Goal: Transaction & Acquisition: Obtain resource

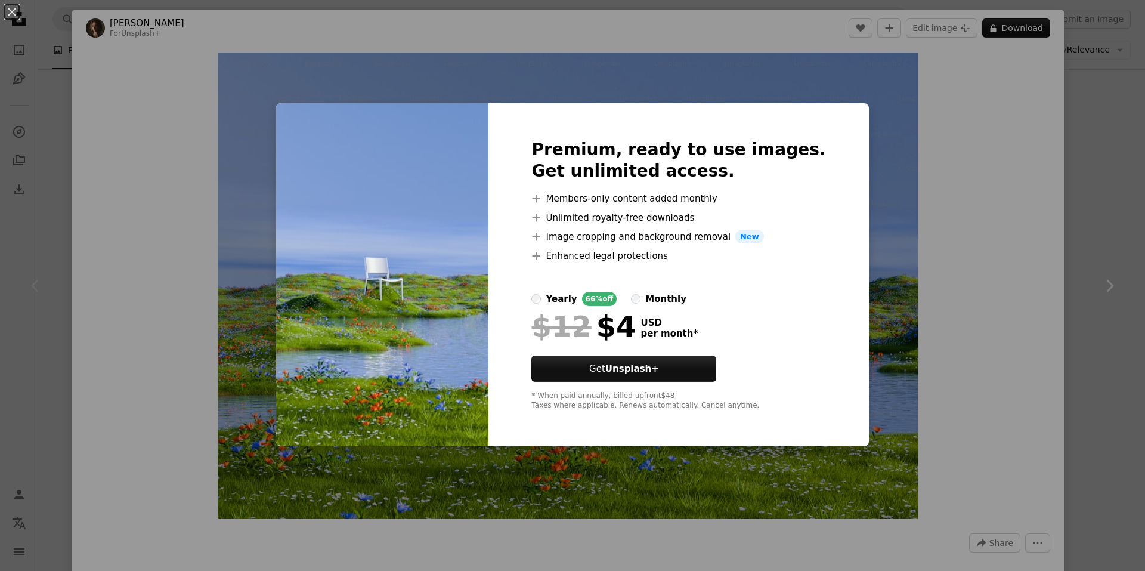
click at [878, 338] on div "An X shape Premium, ready to use images. Get unlimited access. A plus sign Memb…" at bounding box center [572, 285] width 1145 height 571
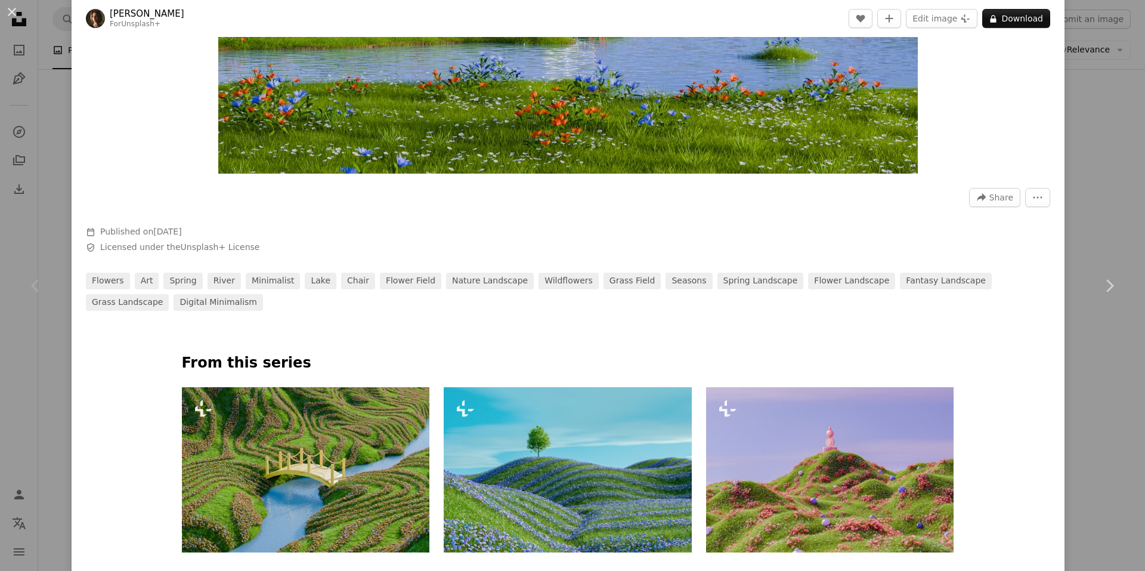
scroll to position [597, 0]
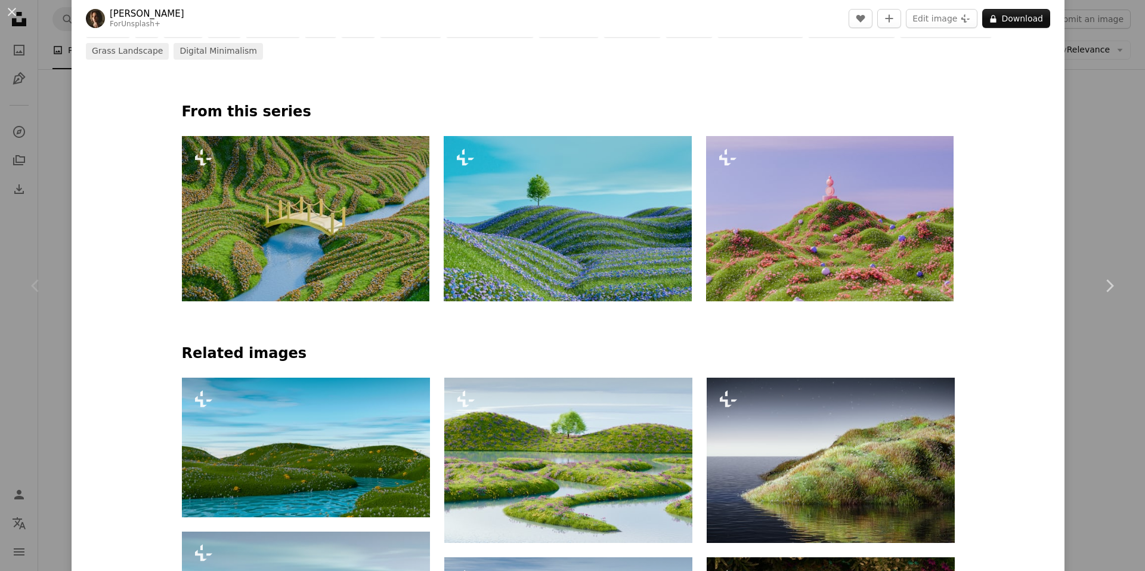
click at [287, 256] on img at bounding box center [306, 218] width 248 height 165
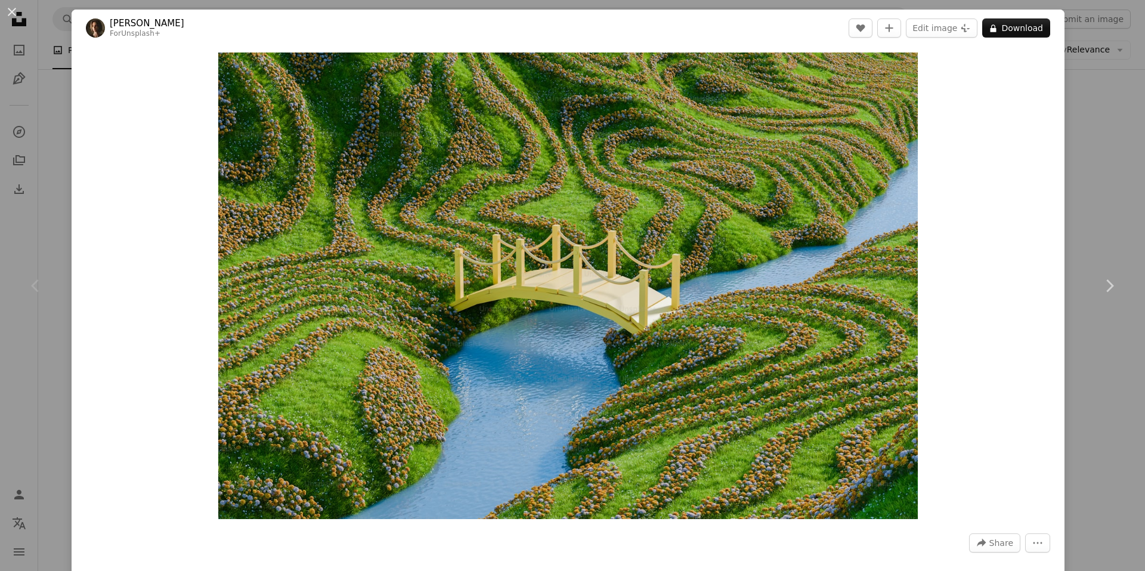
click at [137, 20] on link "[PERSON_NAME]" at bounding box center [147, 23] width 75 height 12
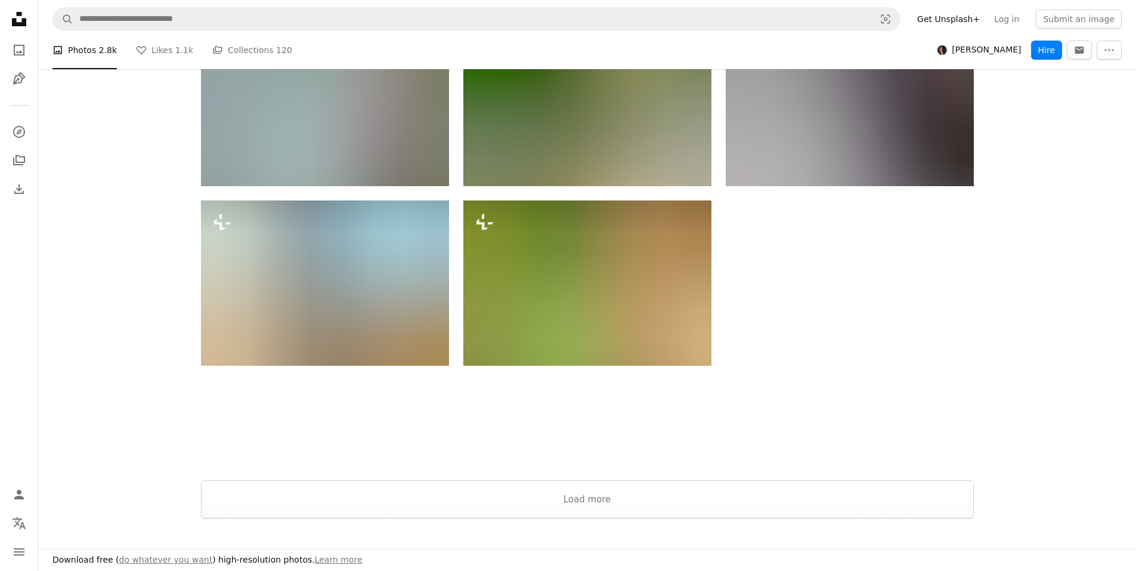
scroll to position [1312, 0]
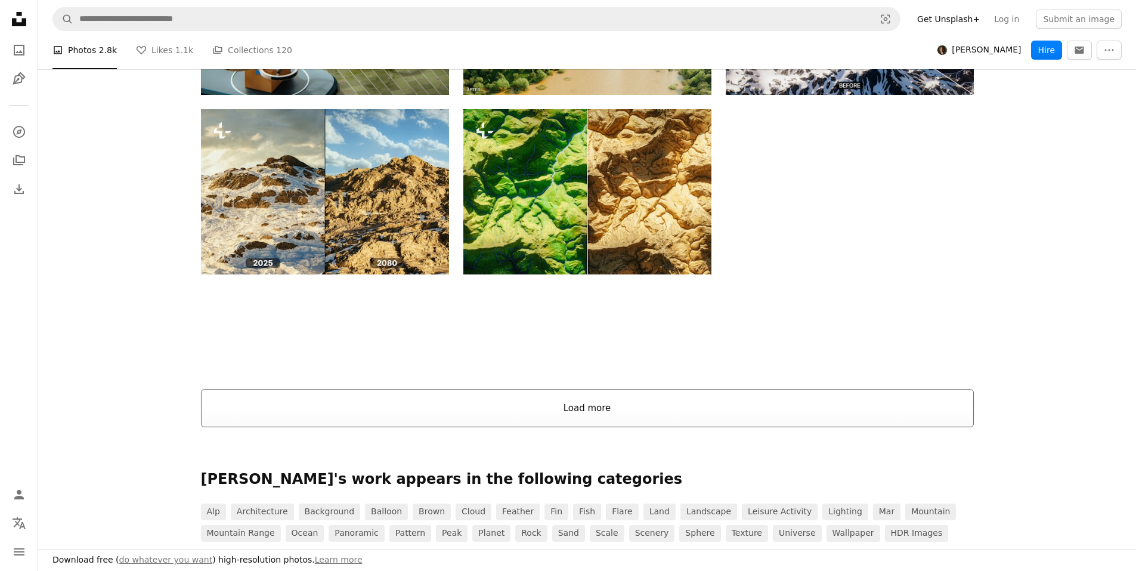
click at [536, 410] on button "Load more" at bounding box center [587, 408] width 773 height 38
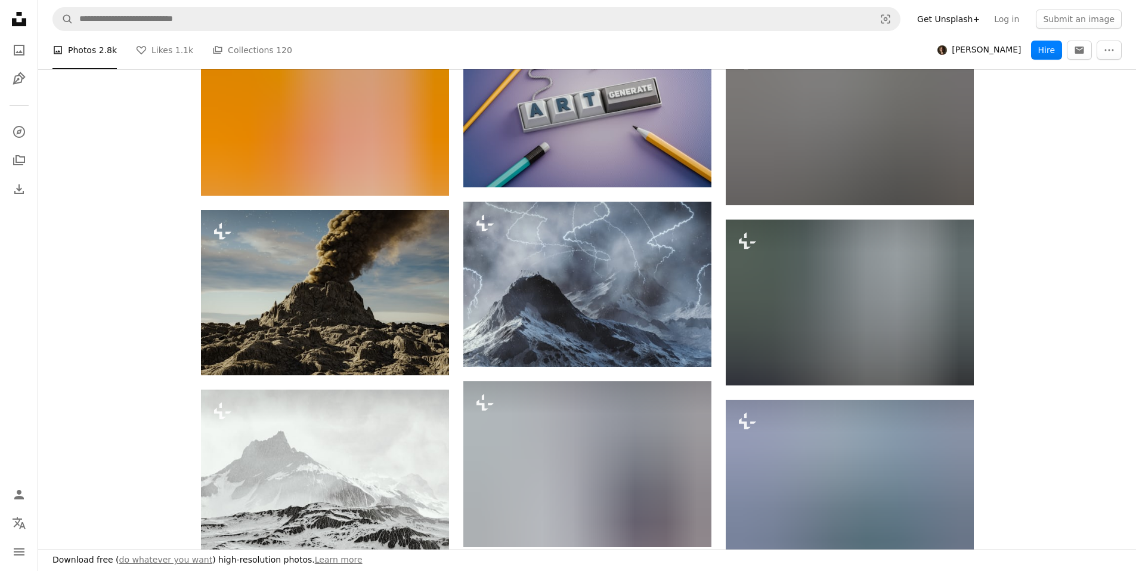
scroll to position [35214, 0]
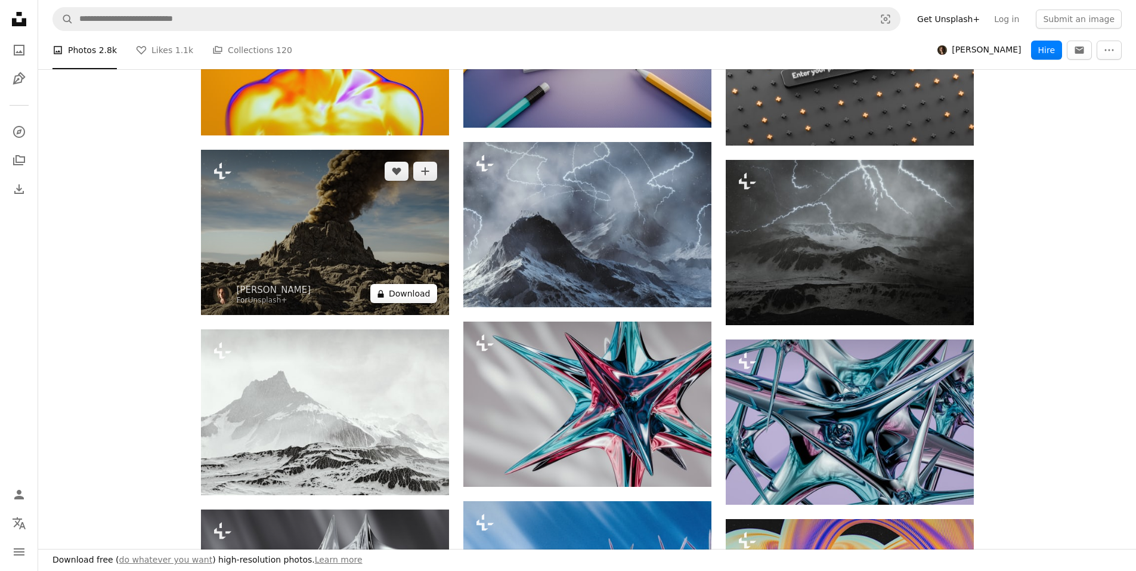
click at [394, 284] on button "A lock Download" at bounding box center [403, 293] width 67 height 19
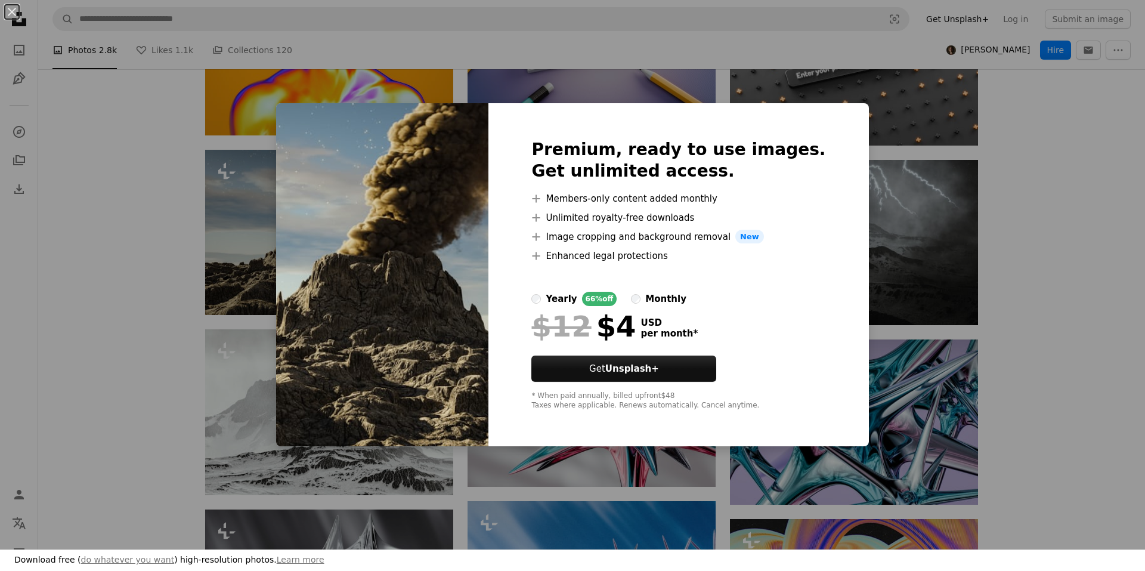
click at [654, 294] on label "monthly" at bounding box center [658, 299] width 55 height 14
click at [577, 301] on div "yearly" at bounding box center [561, 299] width 31 height 14
click at [672, 294] on div "monthly" at bounding box center [666, 299] width 41 height 14
click at [1009, 264] on div "An X shape Premium, ready to use images. Get unlimited access. A plus sign Memb…" at bounding box center [572, 285] width 1145 height 571
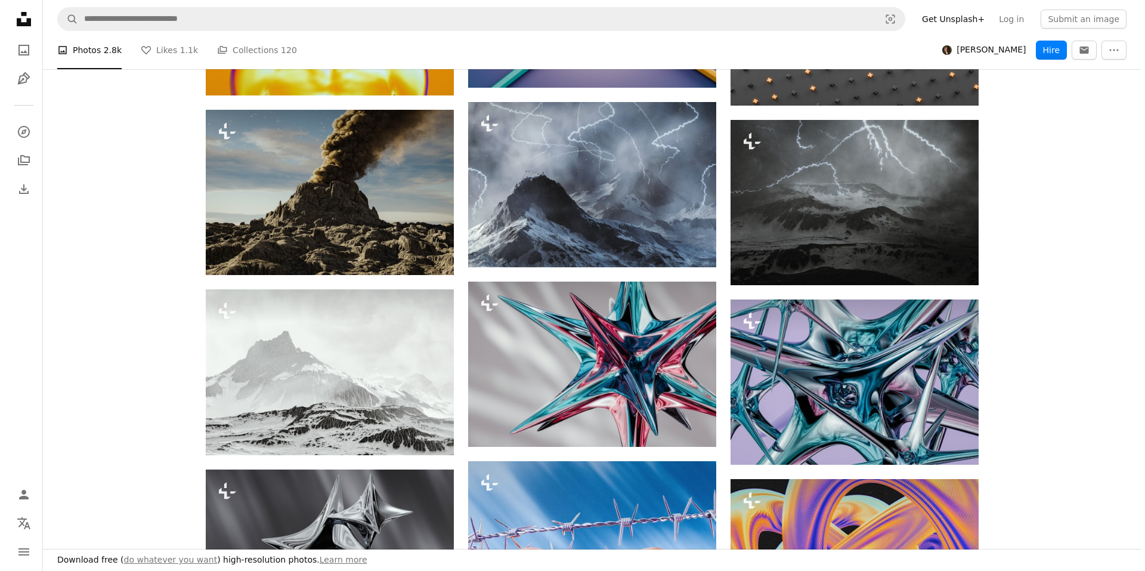
scroll to position [35154, 0]
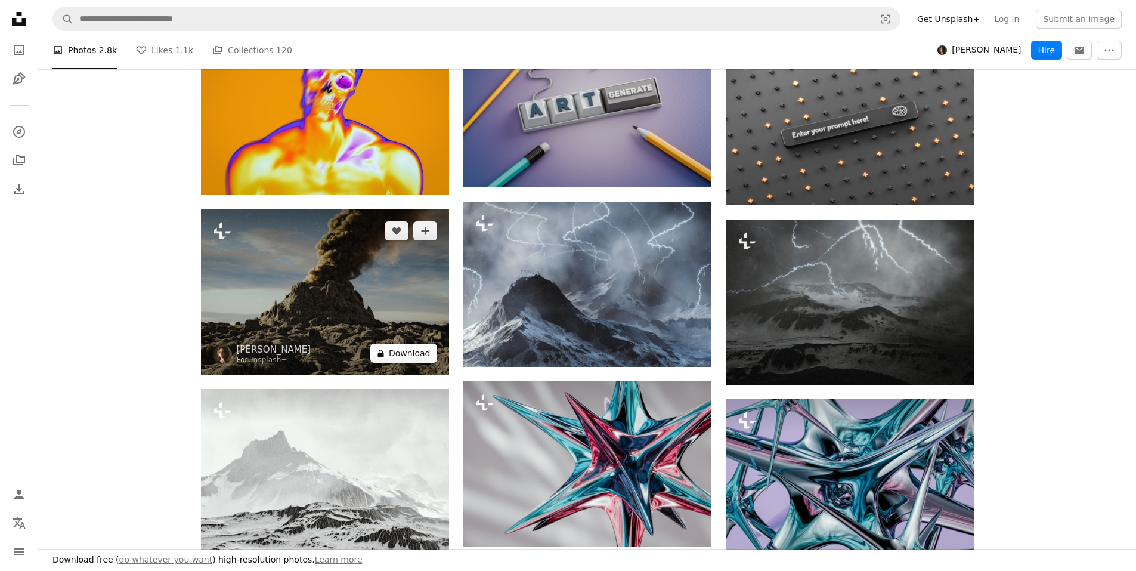
click at [397, 344] on button "A lock Download" at bounding box center [403, 353] width 67 height 19
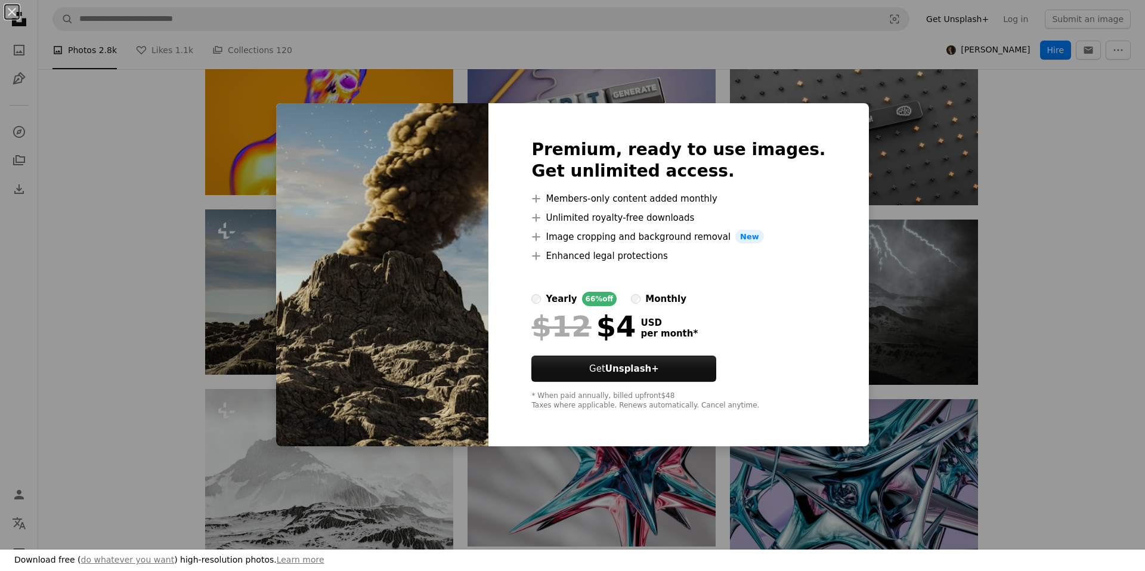
drag, startPoint x: 450, startPoint y: 252, endPoint x: 246, endPoint y: 262, distance: 204.3
click at [246, 262] on div "An X shape Premium, ready to use images. Get unlimited access. A plus sign Memb…" at bounding box center [572, 285] width 1145 height 571
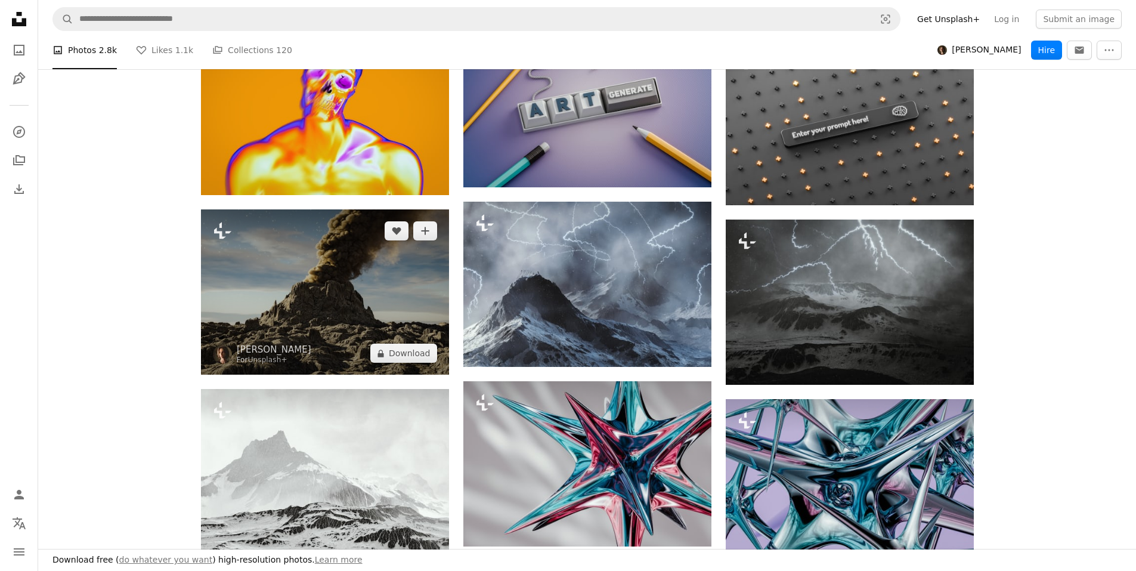
click at [255, 262] on img at bounding box center [325, 291] width 248 height 165
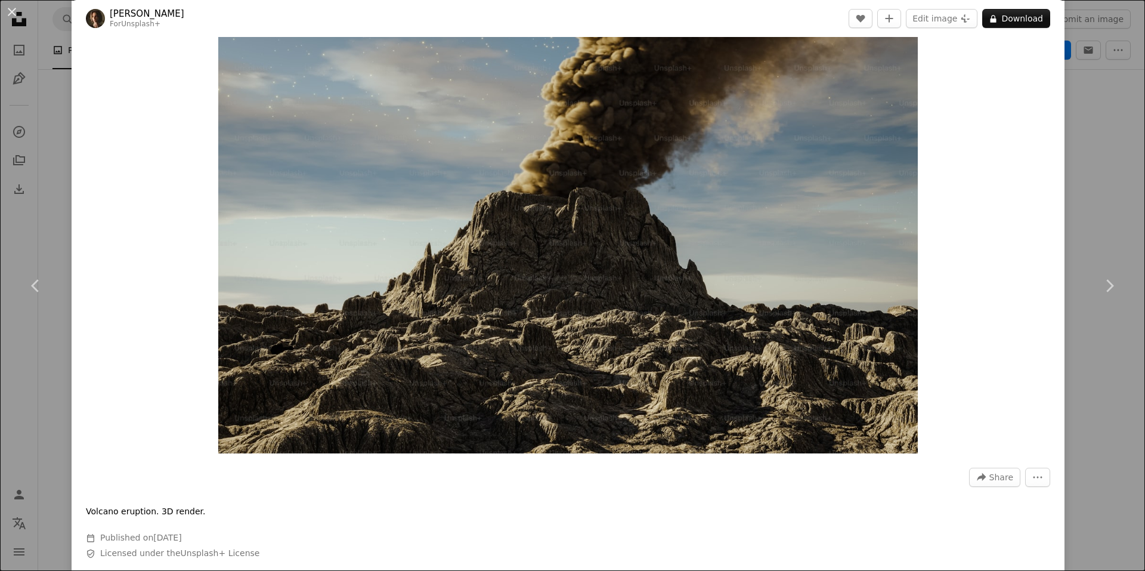
scroll to position [60, 0]
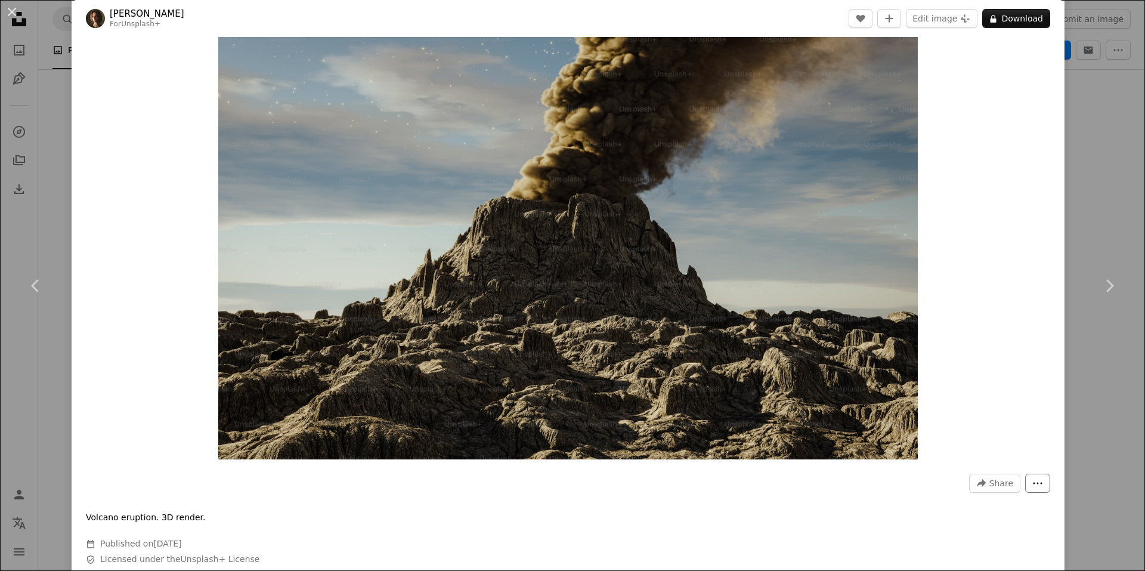
click at [1033, 478] on icon "More Actions" at bounding box center [1038, 483] width 11 height 11
click at [996, 391] on dialog "An X shape Chevron left Chevron right Alex Shuper For Unsplash+ A heart A plus …" at bounding box center [572, 285] width 1145 height 571
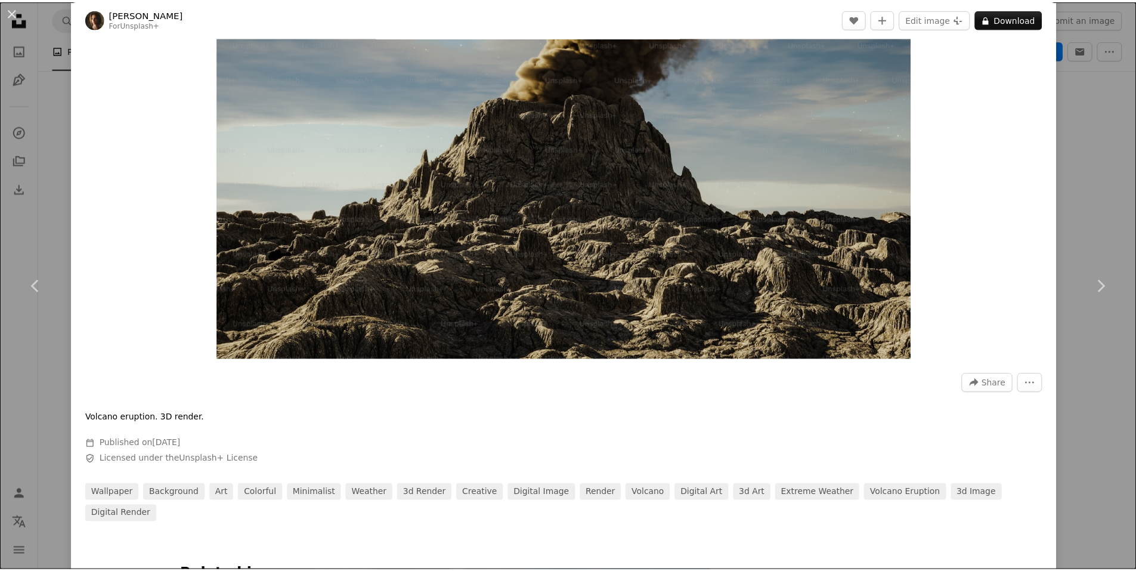
scroll to position [119, 0]
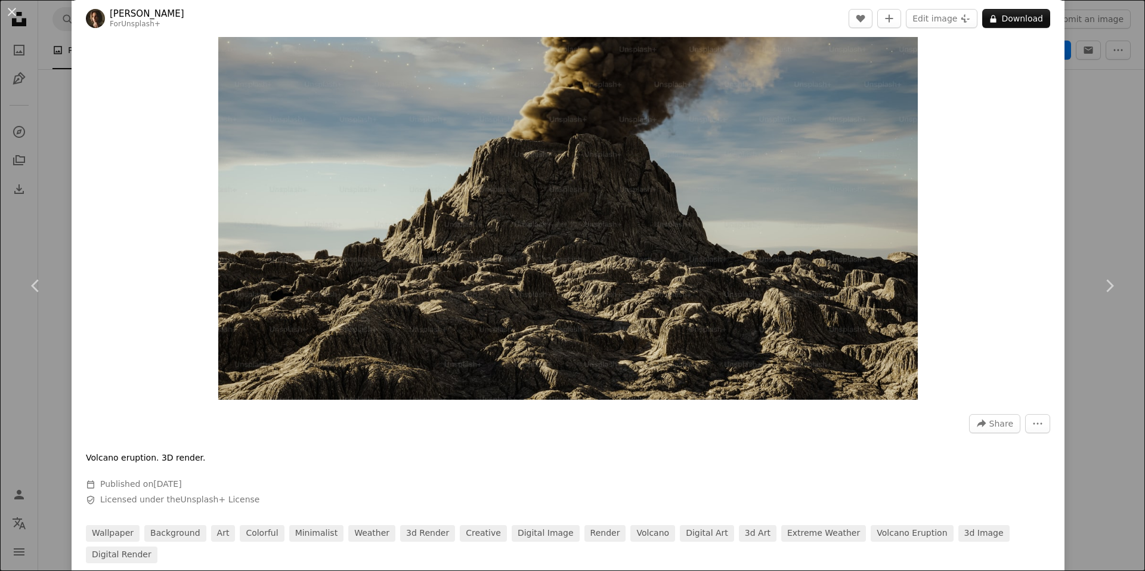
drag, startPoint x: 1116, startPoint y: 160, endPoint x: 1070, endPoint y: 81, distance: 92.2
click at [1116, 160] on div "An X shape Chevron left Chevron right Alex Shuper For Unsplash+ A heart A plus …" at bounding box center [572, 285] width 1145 height 571
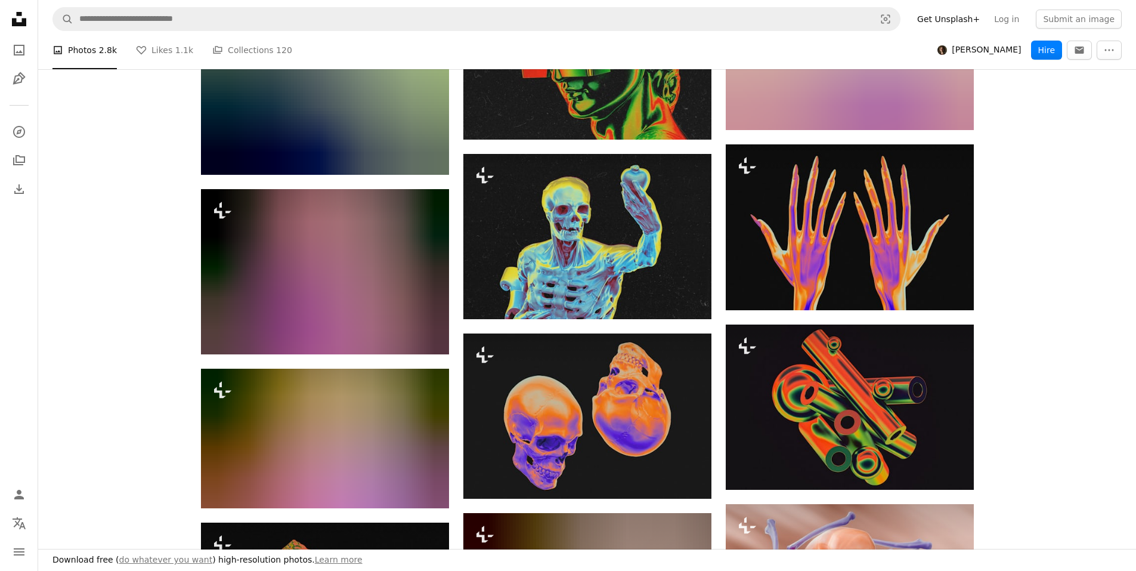
scroll to position [37600, 0]
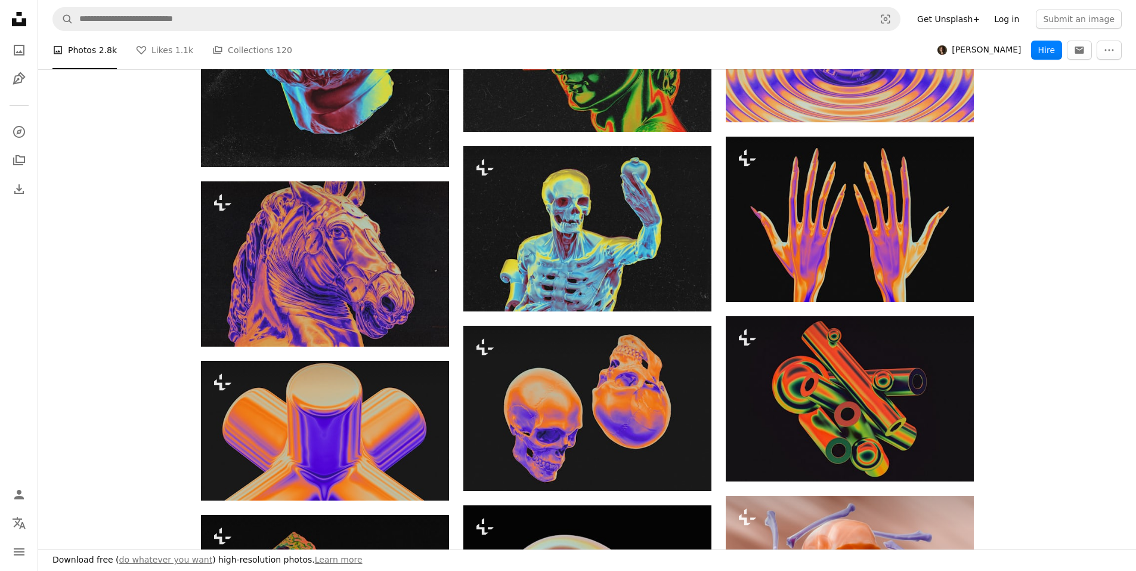
click at [1018, 17] on link "Log in" at bounding box center [1006, 19] width 39 height 19
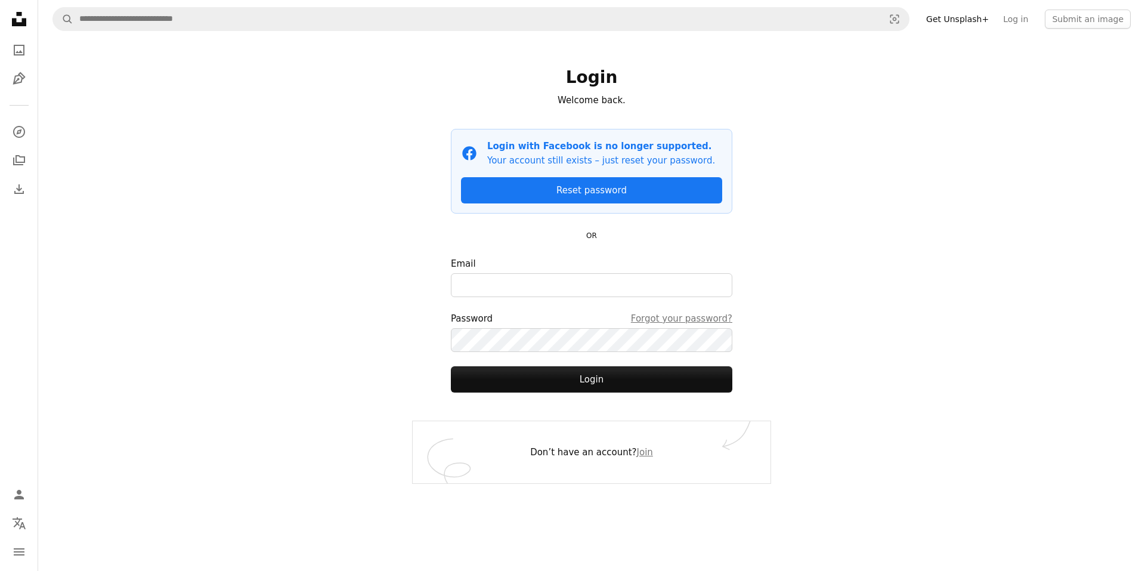
click at [648, 452] on div "Don’t have an account? Join" at bounding box center [592, 452] width 358 height 62
click at [645, 455] on link "Join" at bounding box center [645, 452] width 16 height 11
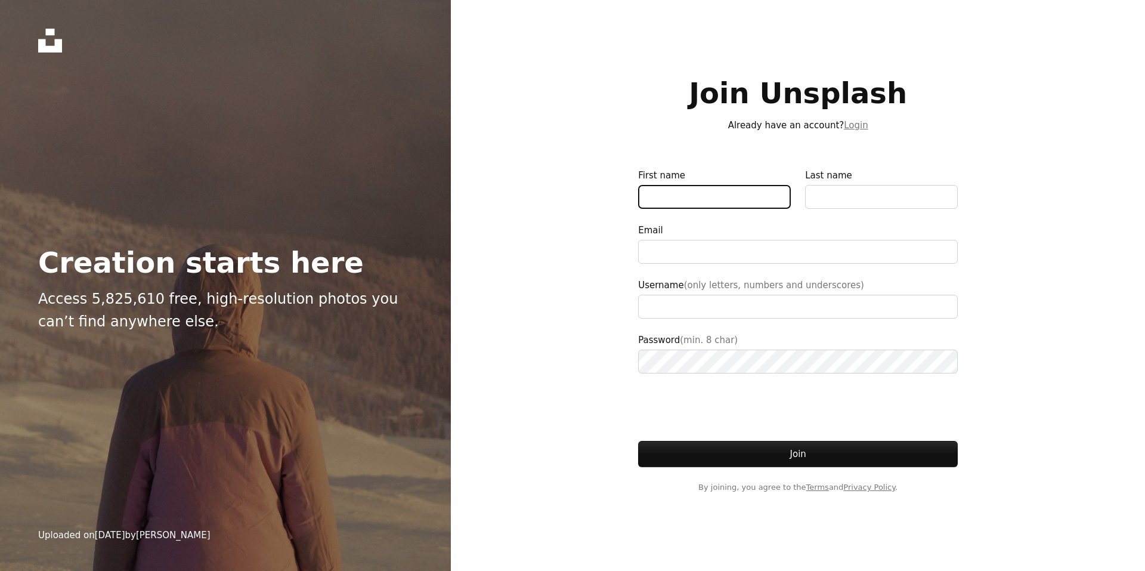
click at [697, 196] on input "First name" at bounding box center [714, 197] width 153 height 24
type input "**********"
click at [697, 196] on input "First name" at bounding box center [714, 197] width 153 height 24
type input "*"
type input "******"
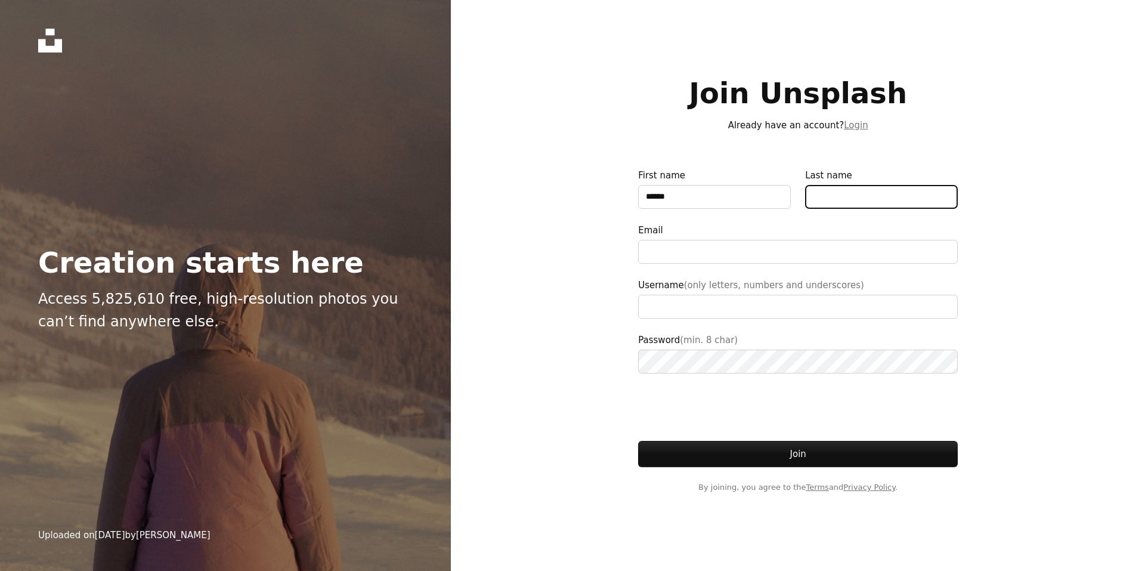
click at [879, 200] on input "Last name" at bounding box center [881, 197] width 153 height 24
type input "*"
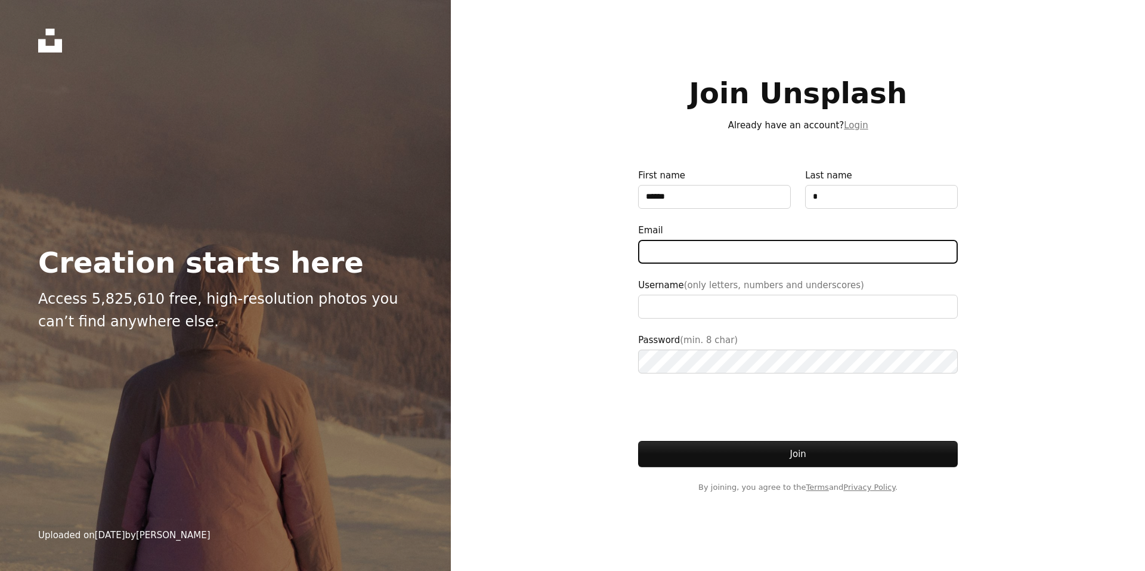
click at [802, 251] on input "Email" at bounding box center [798, 252] width 320 height 24
type input "**********"
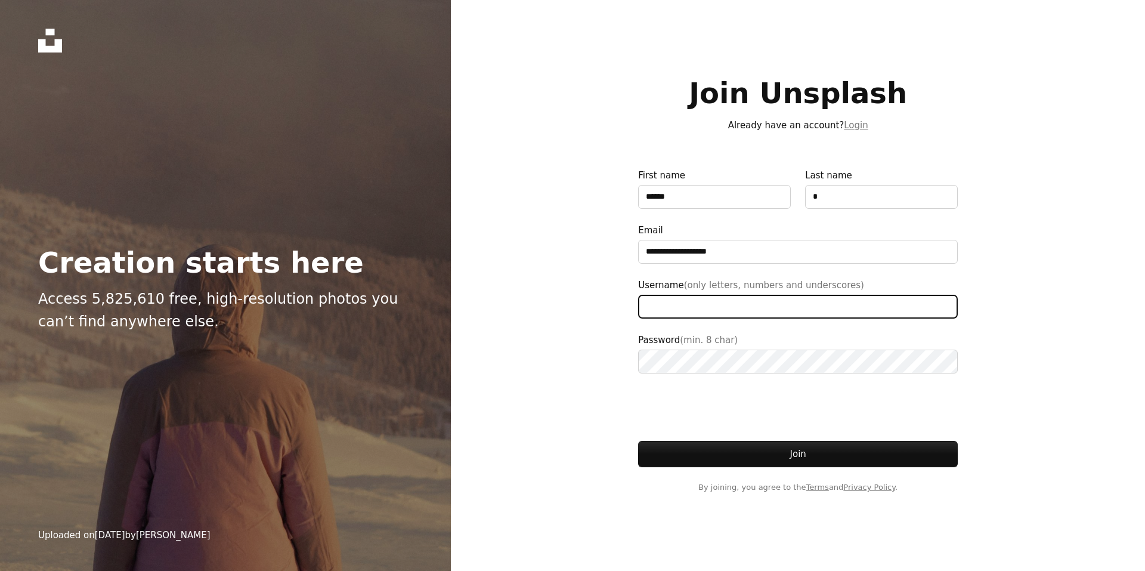
click at [727, 306] on input "Username (only letters, numbers and underscores)" at bounding box center [798, 307] width 320 height 24
type input "*******"
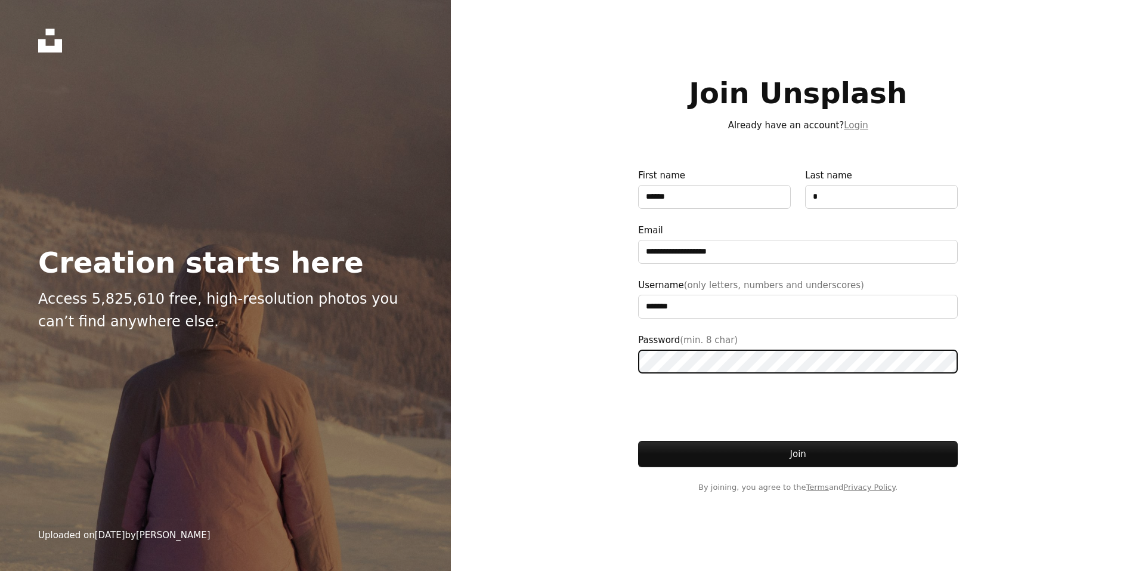
click at [638, 441] on button "Join" at bounding box center [798, 454] width 320 height 26
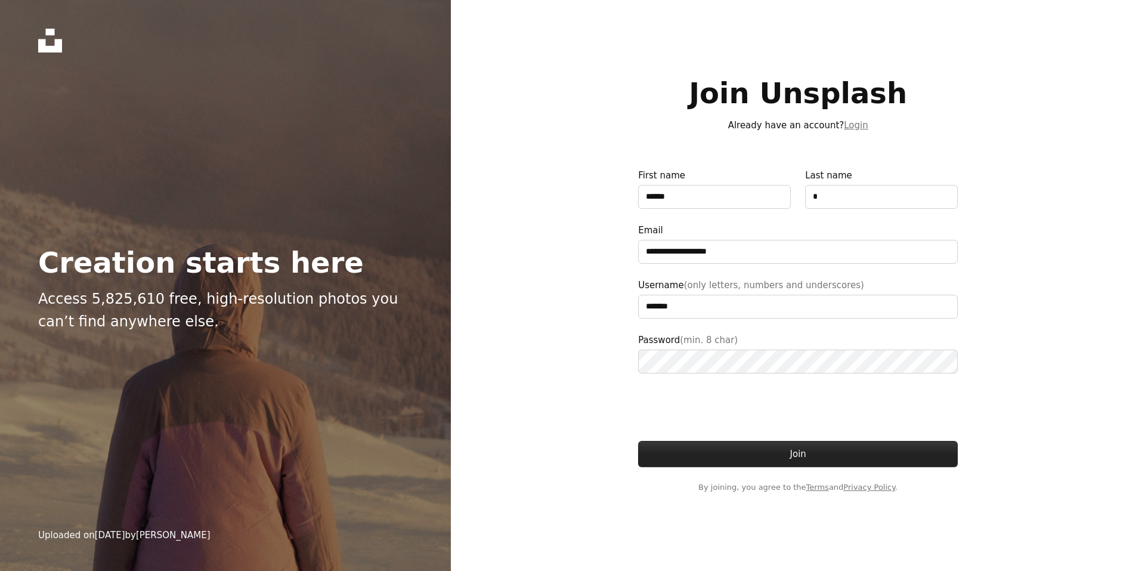
click at [771, 450] on button "Join" at bounding box center [798, 454] width 320 height 26
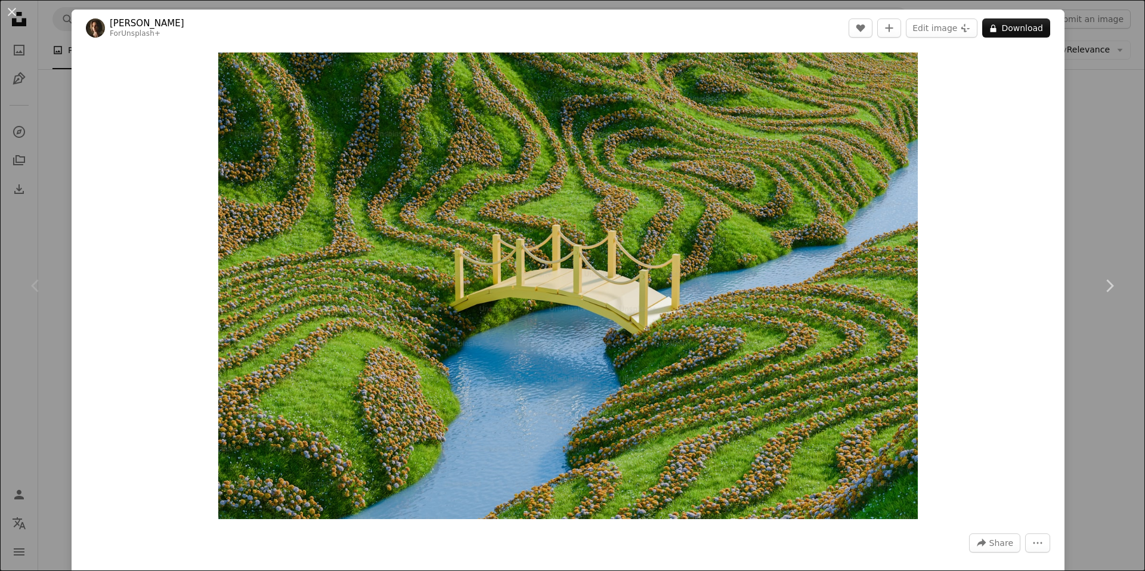
click at [1111, 172] on div "An X shape Chevron left Chevron right Alex Shuper For Unsplash+ A heart A plus …" at bounding box center [572, 285] width 1145 height 571
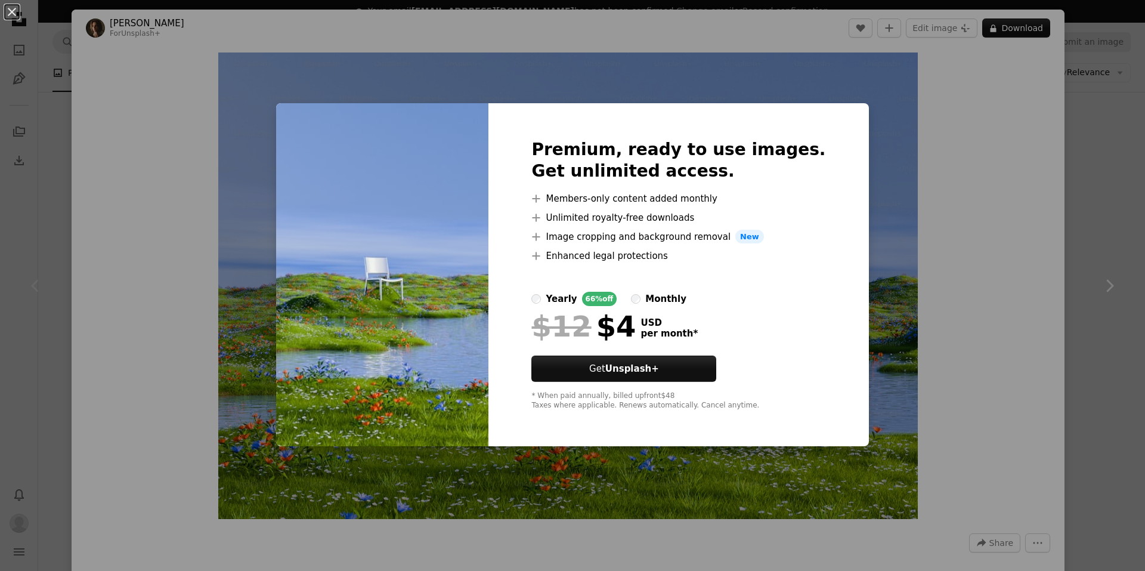
click at [898, 317] on div "An X shape Premium, ready to use images. Get unlimited access. A plus sign Memb…" at bounding box center [572, 285] width 1145 height 571
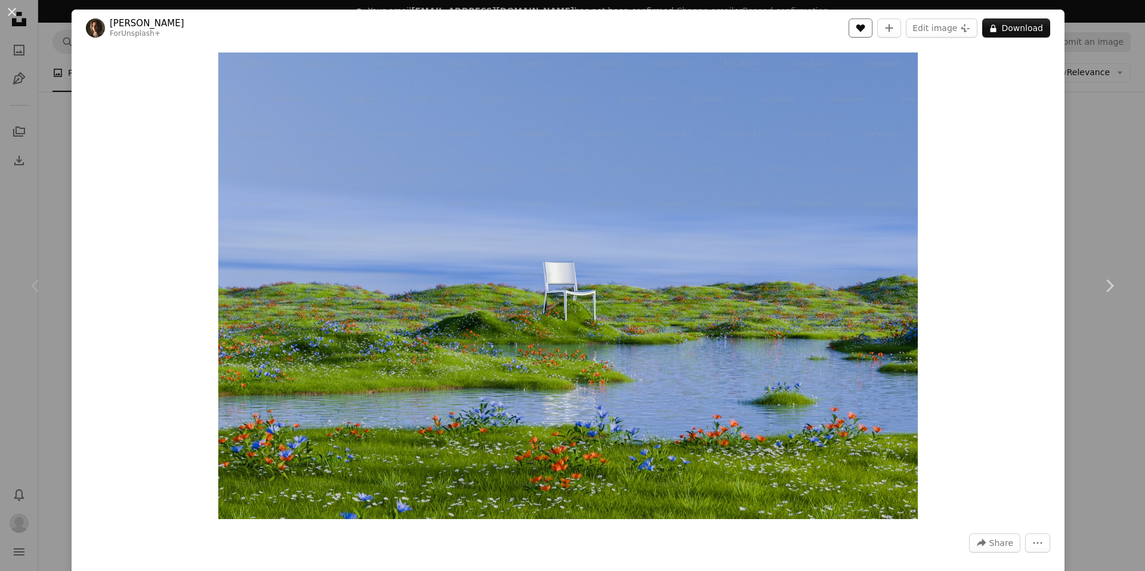
click at [865, 31] on button "A heart" at bounding box center [861, 27] width 24 height 19
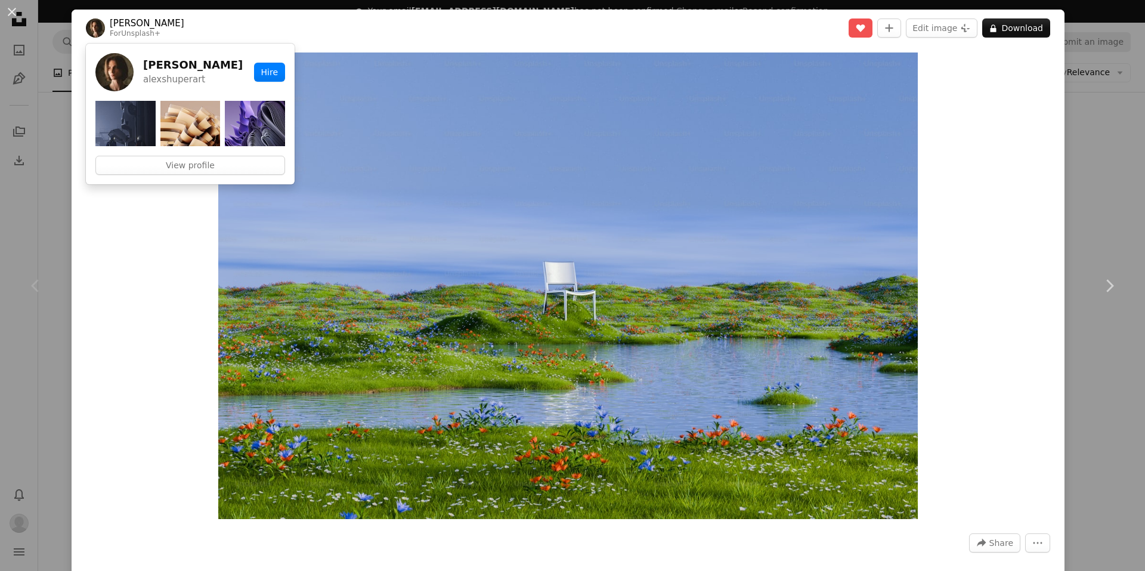
click at [101, 33] on img at bounding box center [95, 27] width 19 height 19
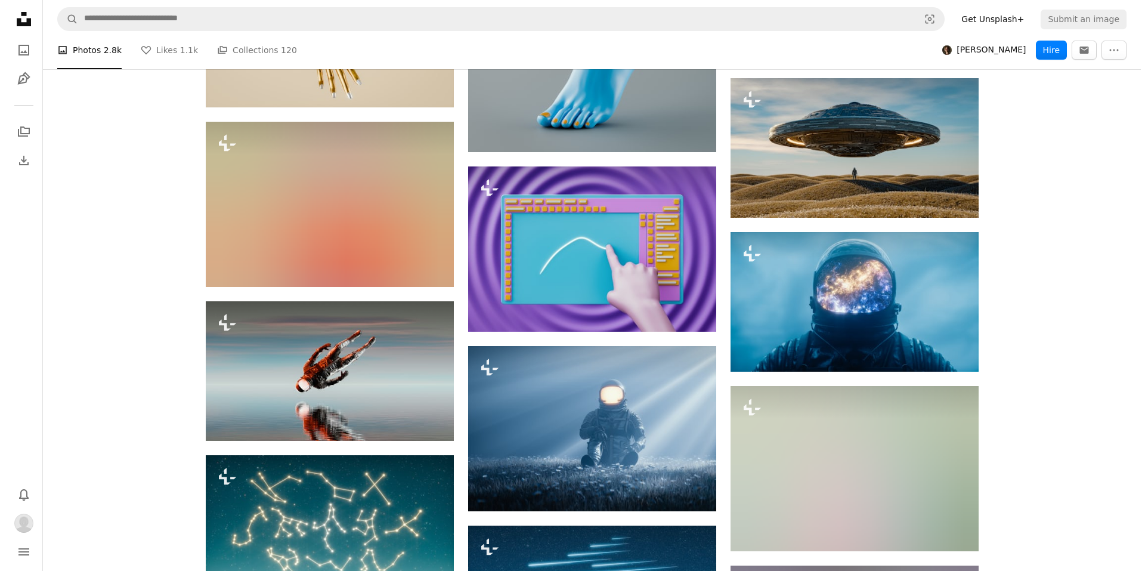
scroll to position [47054, 0]
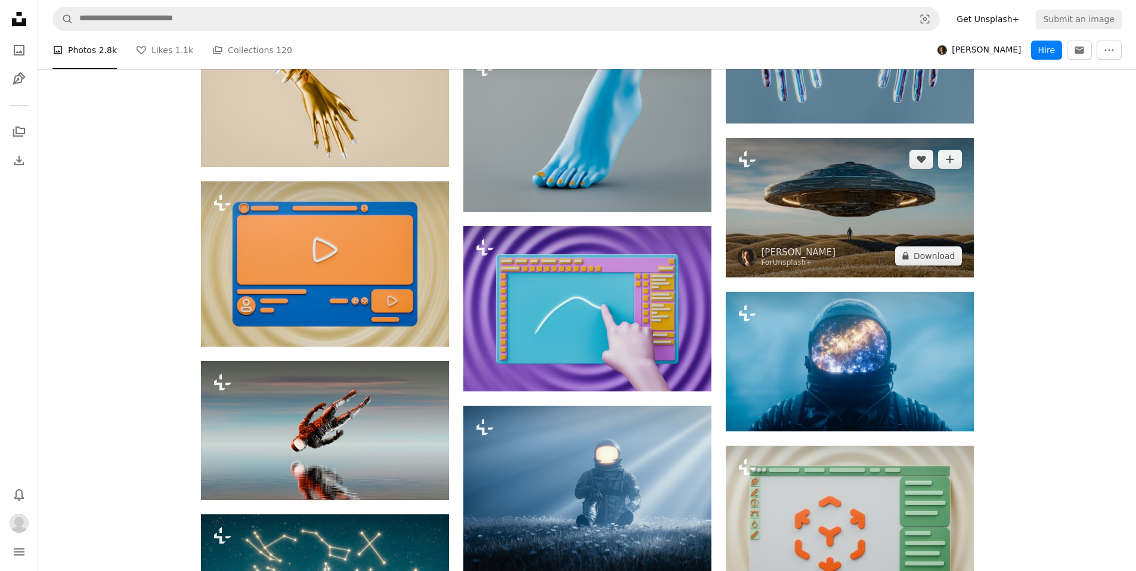
click at [894, 187] on img at bounding box center [850, 208] width 248 height 140
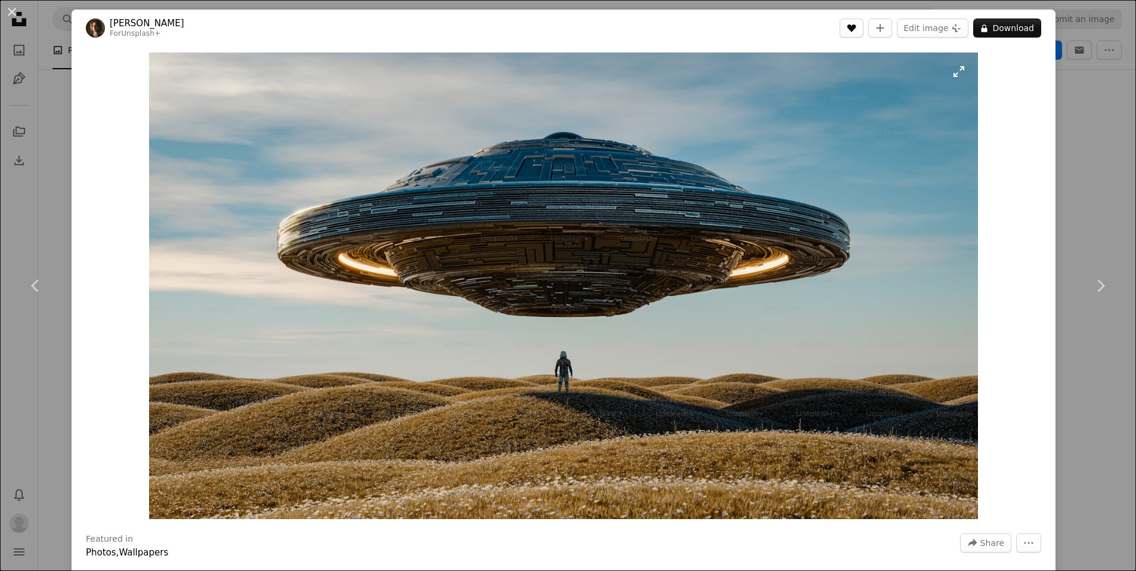
click at [857, 30] on icon "Like" at bounding box center [852, 28] width 9 height 8
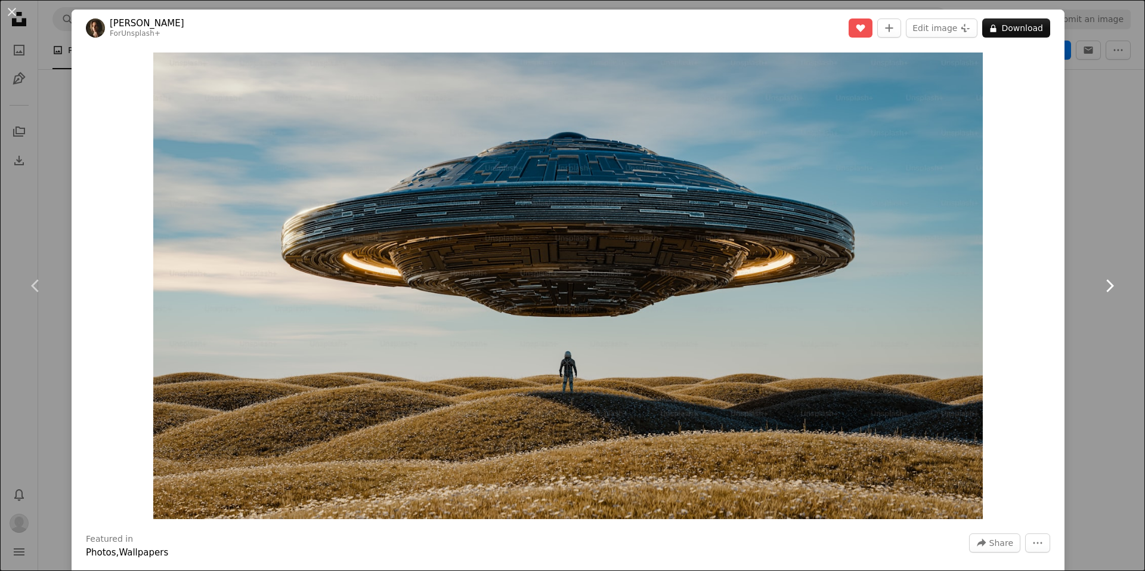
click at [1077, 272] on link "Chevron right" at bounding box center [1110, 285] width 72 height 115
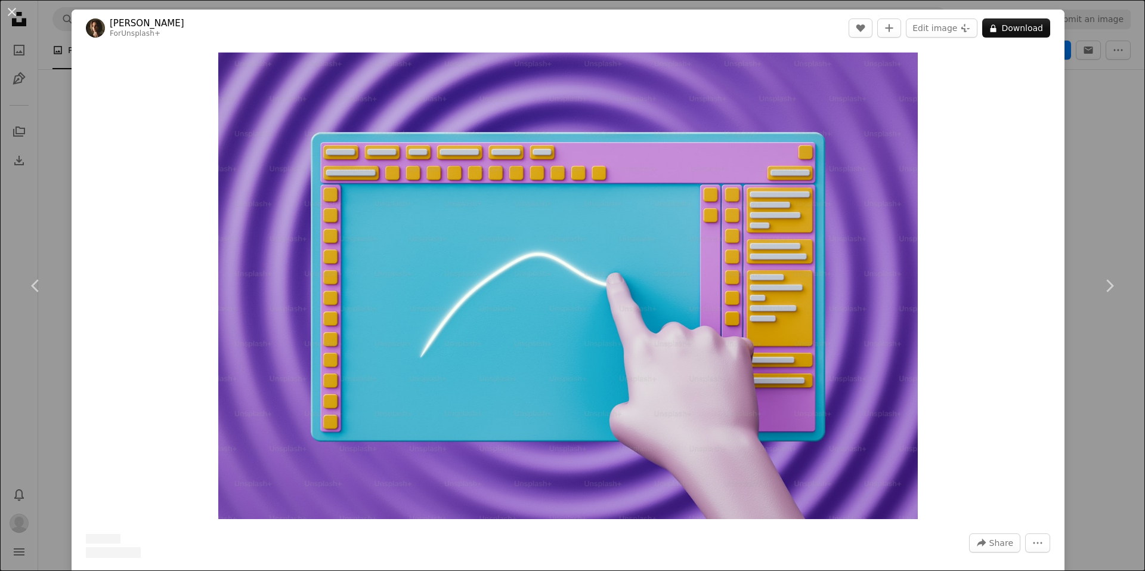
click at [1107, 77] on div "An X shape Chevron left Chevron right [PERSON_NAME] For Unsplash+ A heart A plu…" at bounding box center [572, 285] width 1145 height 571
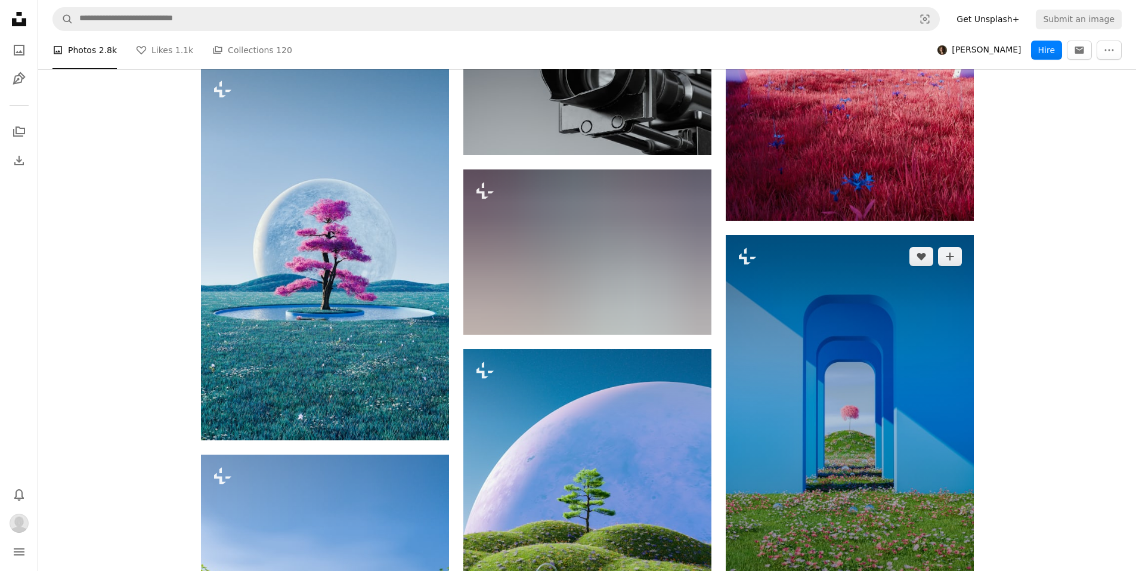
scroll to position [66443, 0]
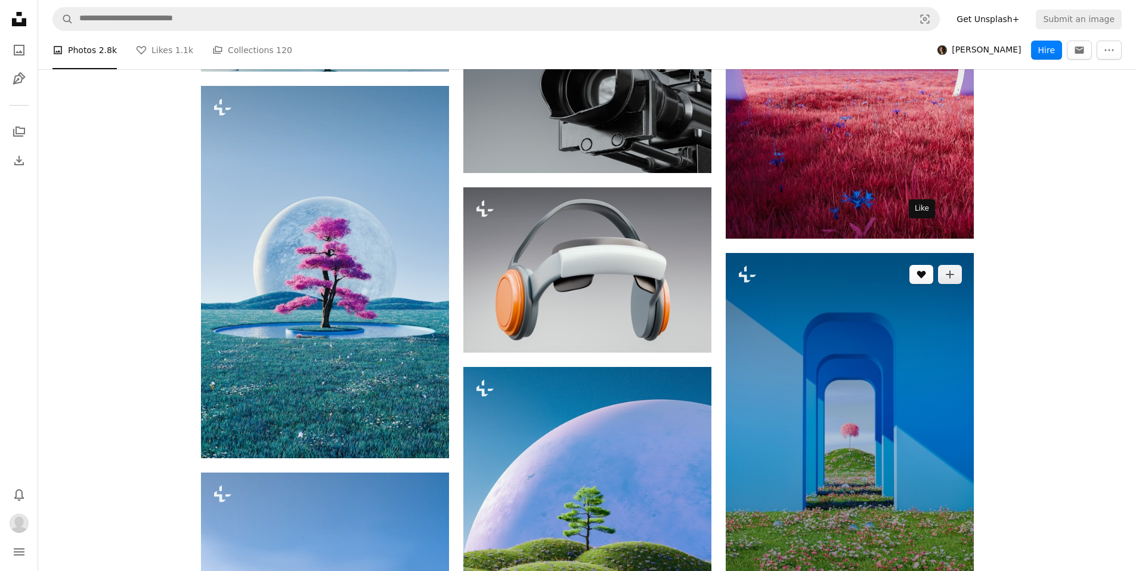
click at [922, 271] on icon "Like" at bounding box center [921, 275] width 9 height 8
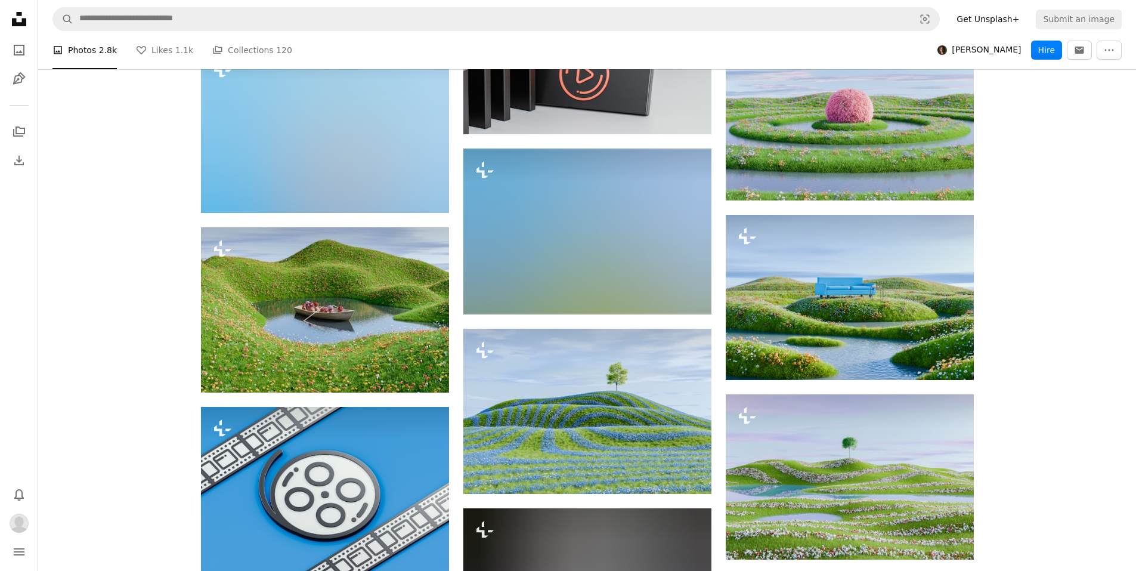
scroll to position [68174, 0]
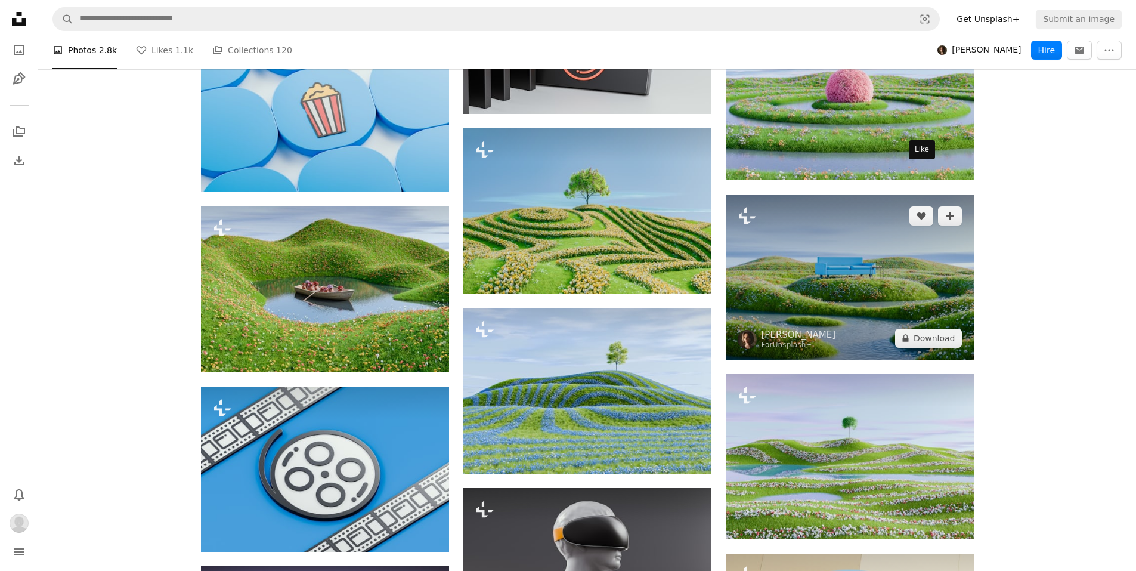
drag, startPoint x: 926, startPoint y: 177, endPoint x: 987, endPoint y: 344, distance: 178.5
click at [926, 211] on icon "A heart" at bounding box center [922, 216] width 10 height 10
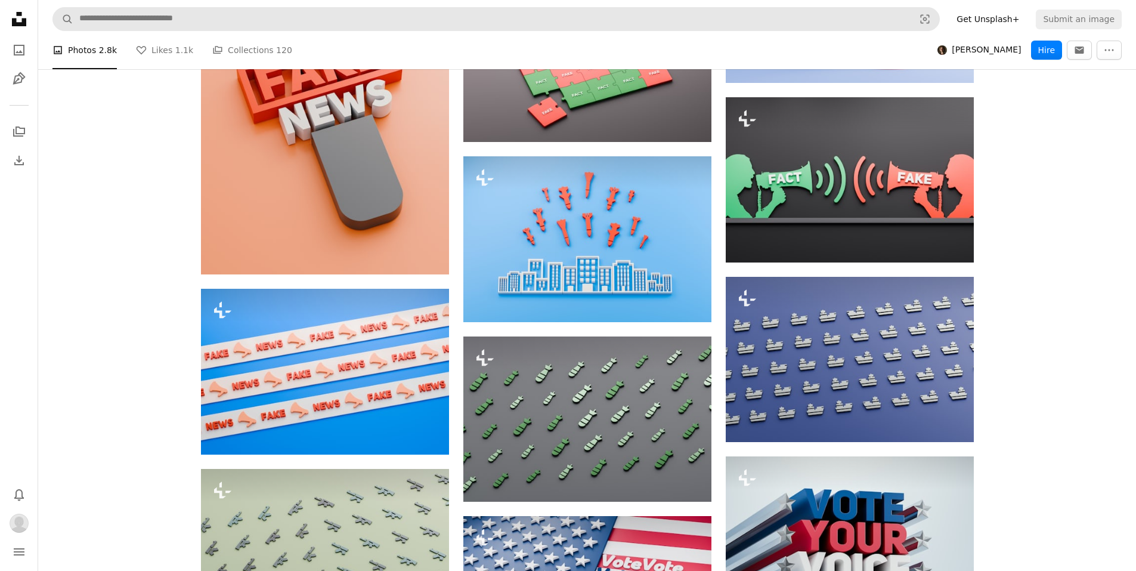
scroll to position [75094, 0]
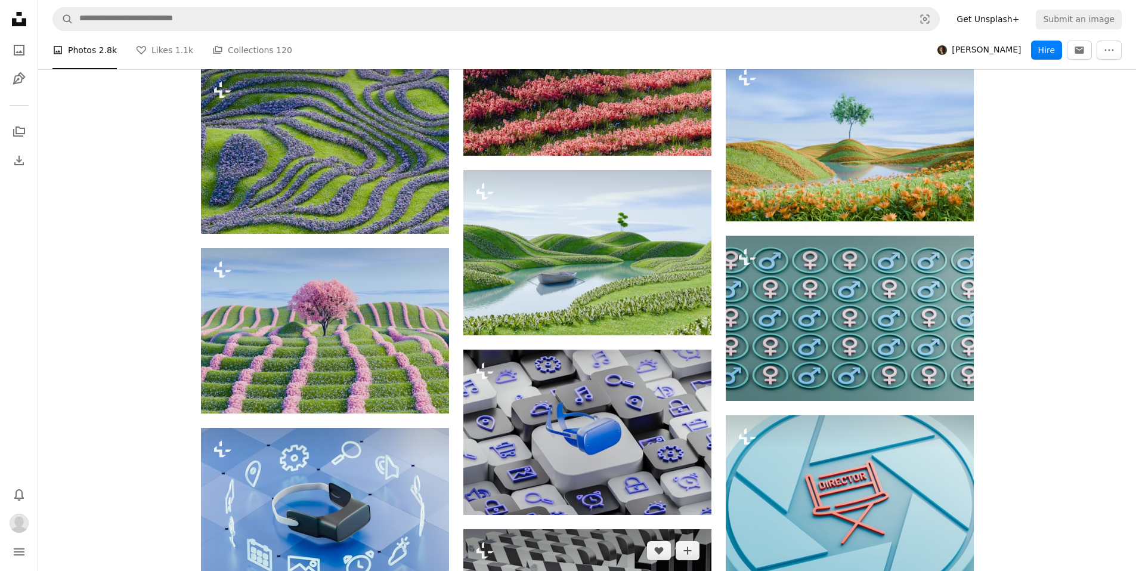
scroll to position [67529, 0]
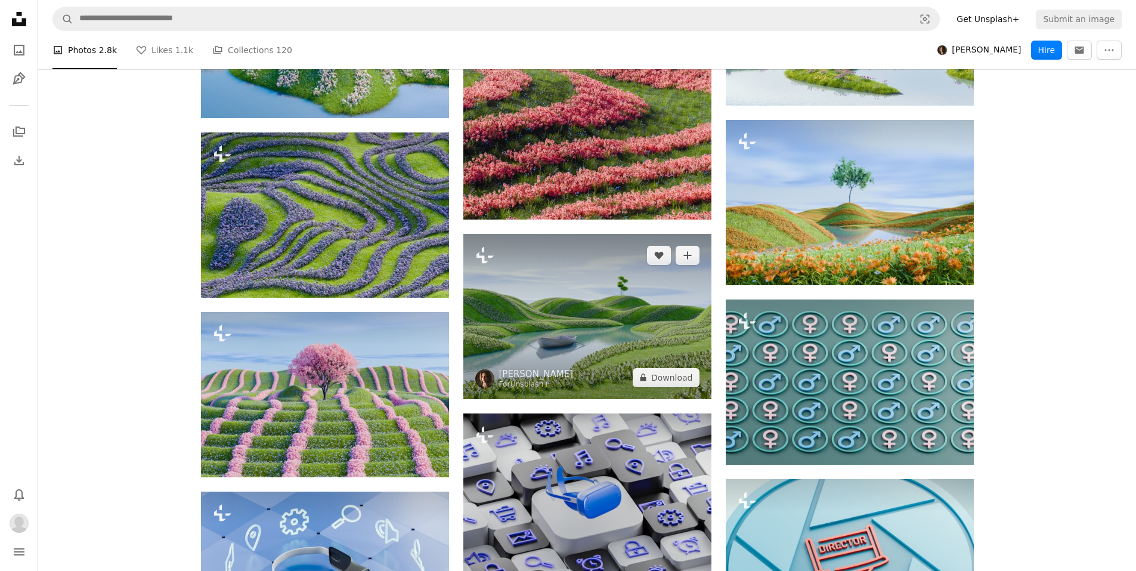
click at [665, 290] on img at bounding box center [588, 316] width 248 height 165
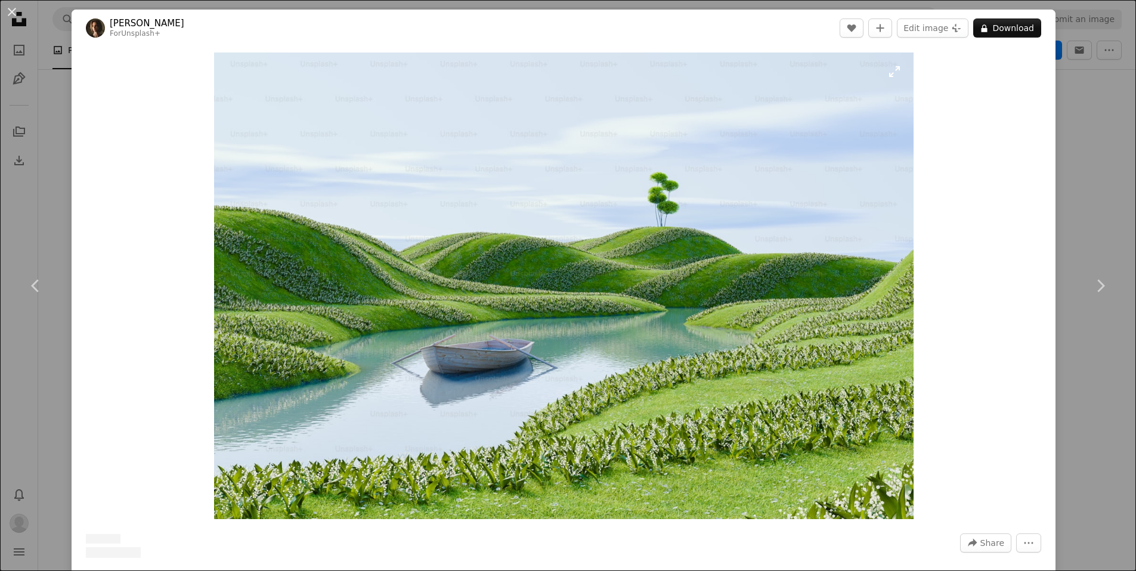
click at [792, 418] on img "Zoom in on this image" at bounding box center [564, 285] width 700 height 467
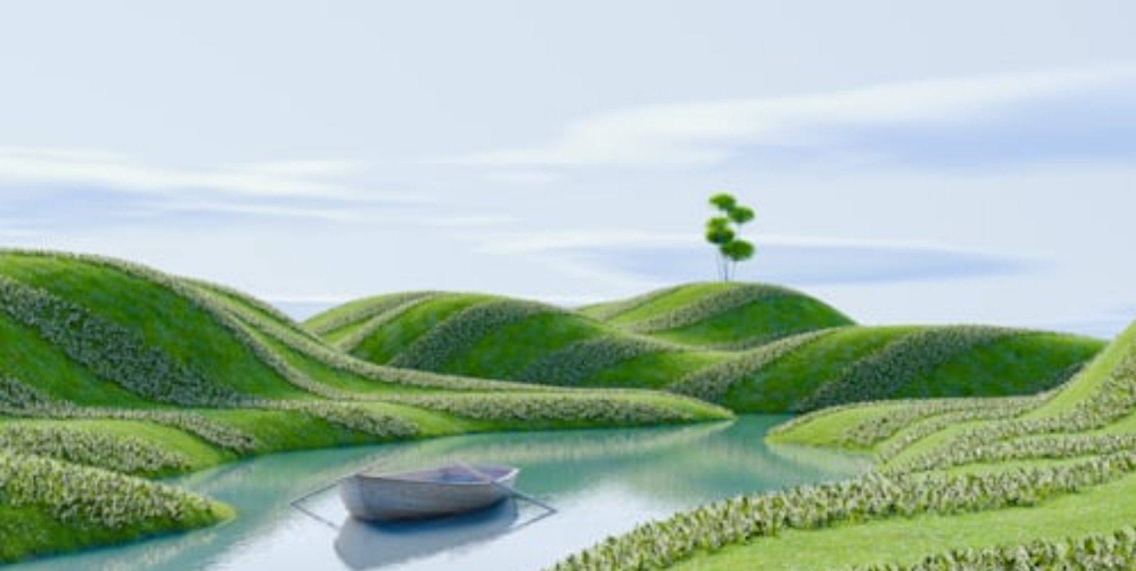
click at [771, 353] on img "Zoom out on this image" at bounding box center [568, 378] width 1138 height 758
drag, startPoint x: 792, startPoint y: 418, endPoint x: 716, endPoint y: 388, distance: 81.4
click at [771, 353] on img "Zoom out on this image" at bounding box center [564, 285] width 700 height 467
click at [716, 388] on img "Zoom out on this image" at bounding box center [564, 285] width 700 height 467
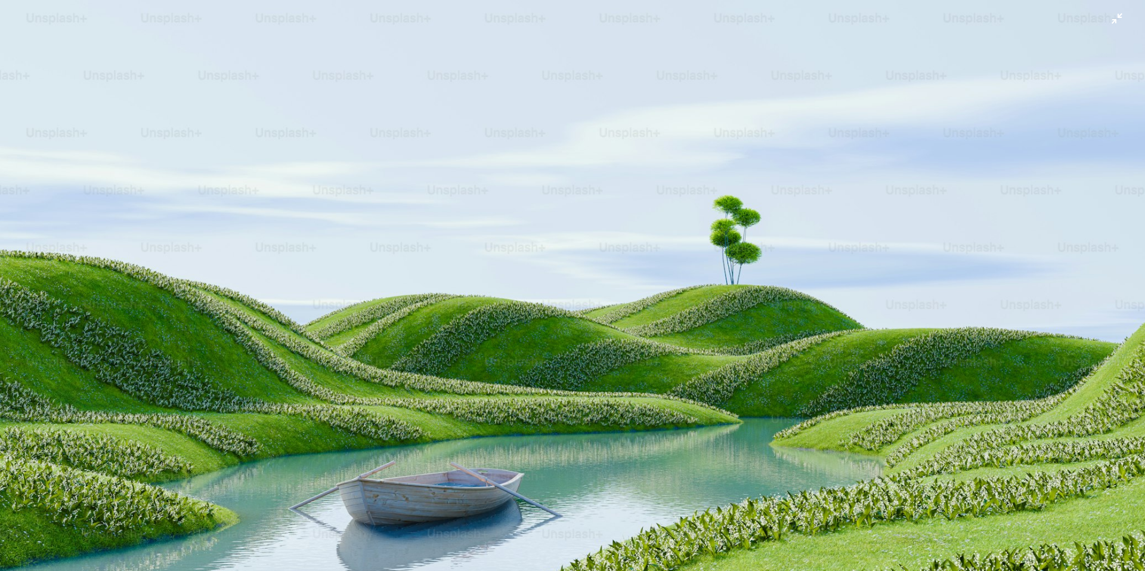
click at [1071, 82] on img "Zoom out on this image" at bounding box center [572, 381] width 1147 height 764
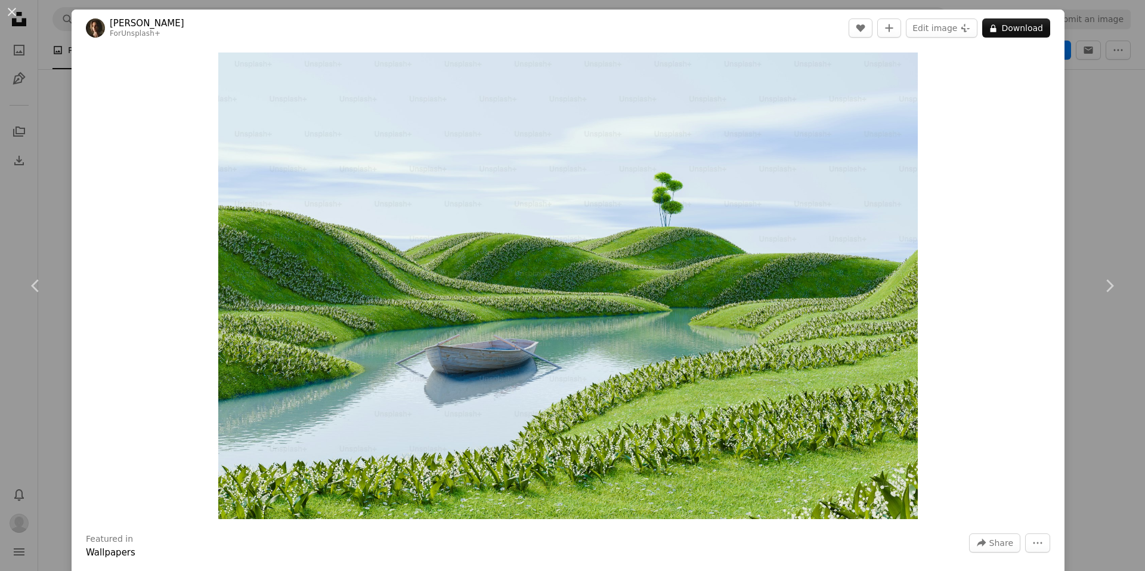
click at [1099, 52] on div "An X shape Chevron left Chevron right [PERSON_NAME] For Unsplash+ A heart A plu…" at bounding box center [572, 285] width 1145 height 571
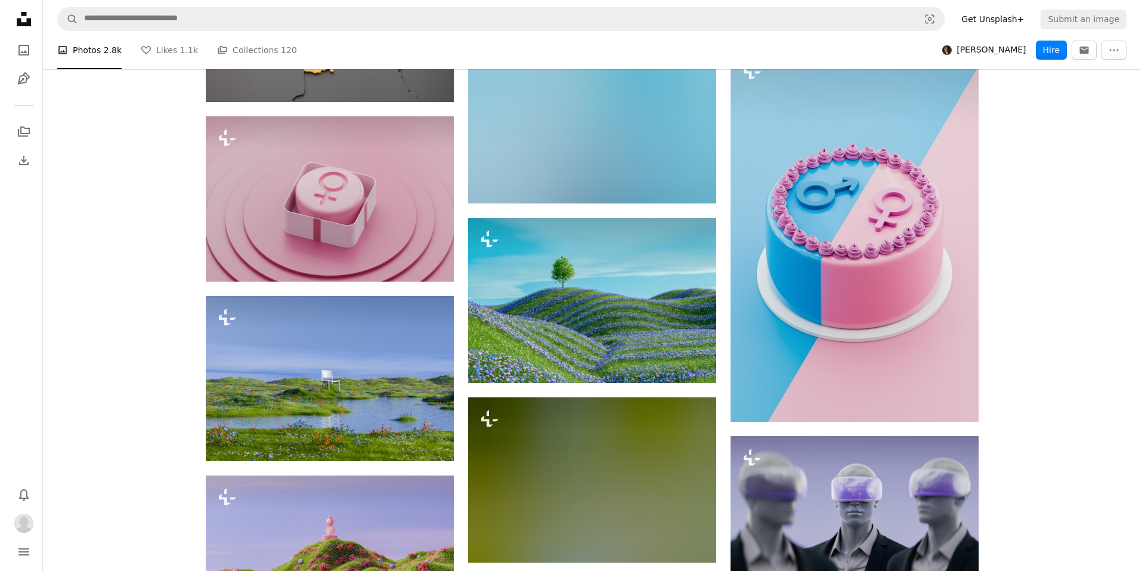
scroll to position [63890, 0]
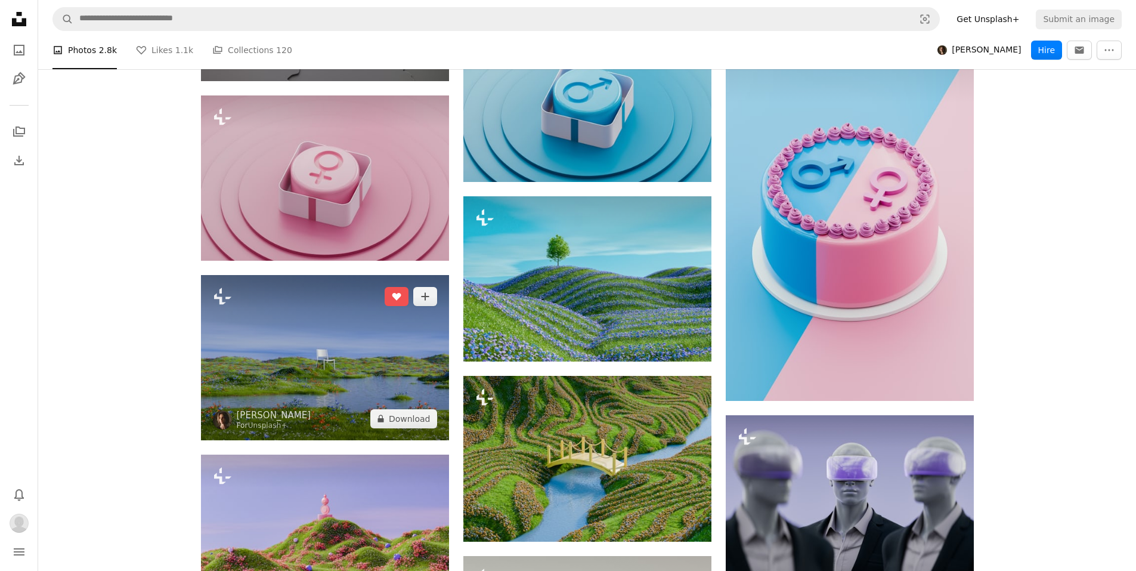
click at [370, 279] on img at bounding box center [325, 357] width 248 height 165
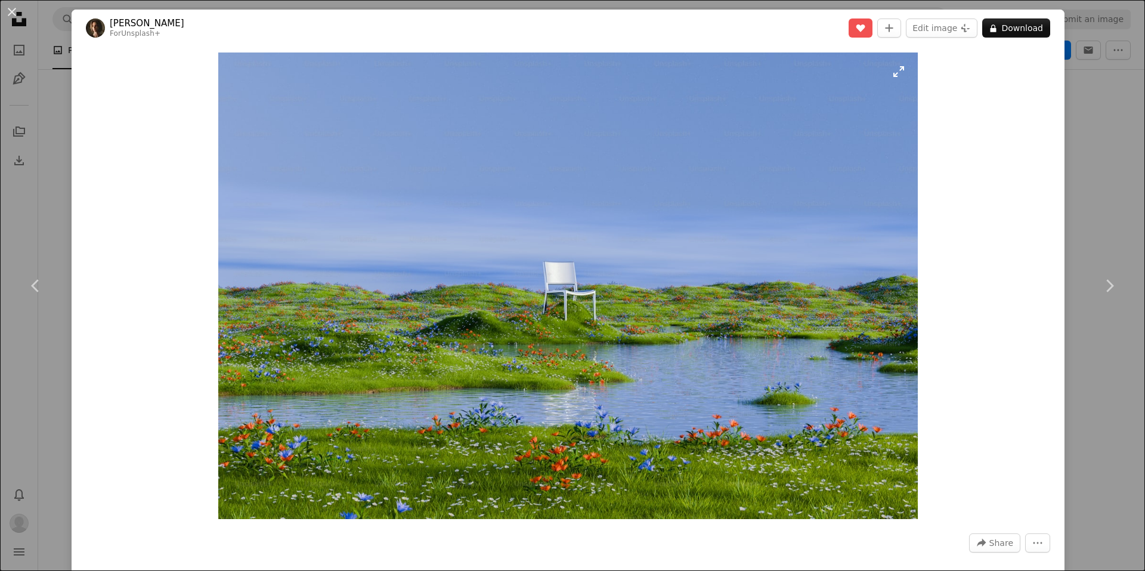
click at [657, 314] on img "Zoom in on this image" at bounding box center [568, 285] width 700 height 467
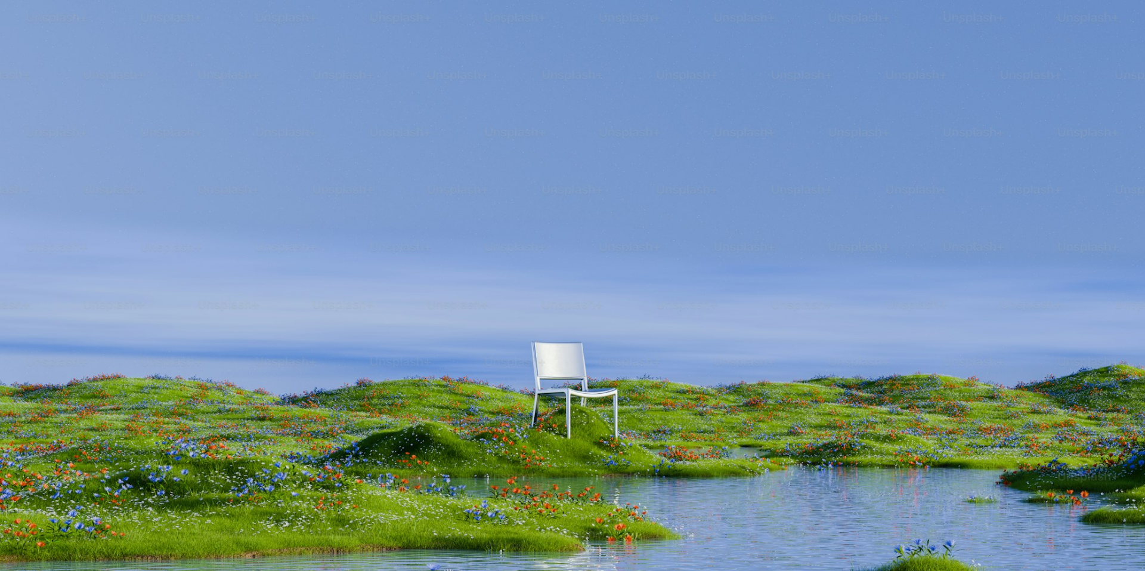
scroll to position [91, 0]
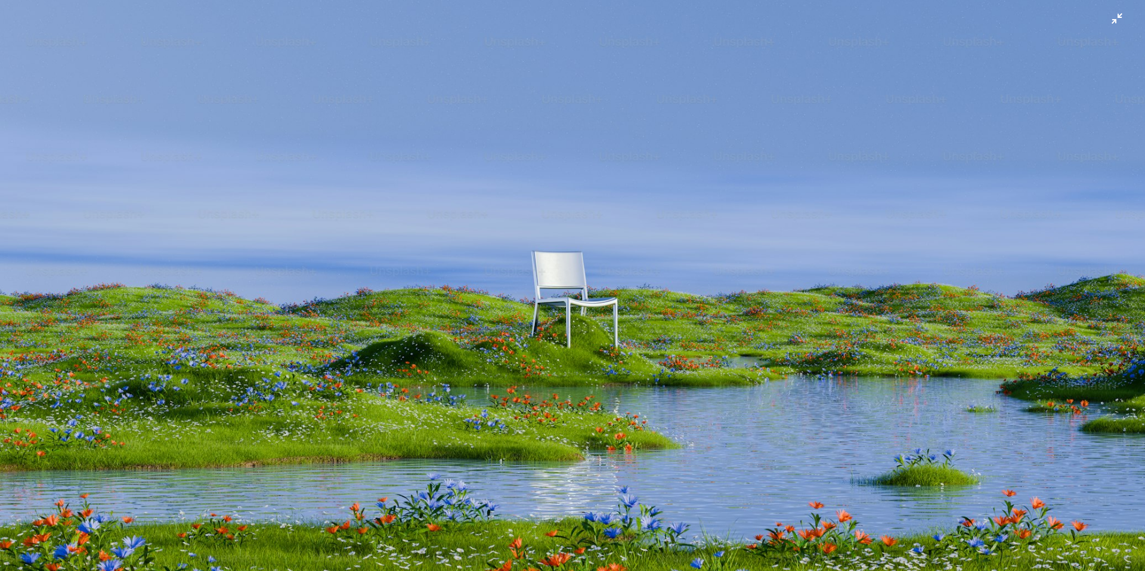
click at [1111, 24] on img "Zoom out on this image" at bounding box center [572, 291] width 1147 height 764
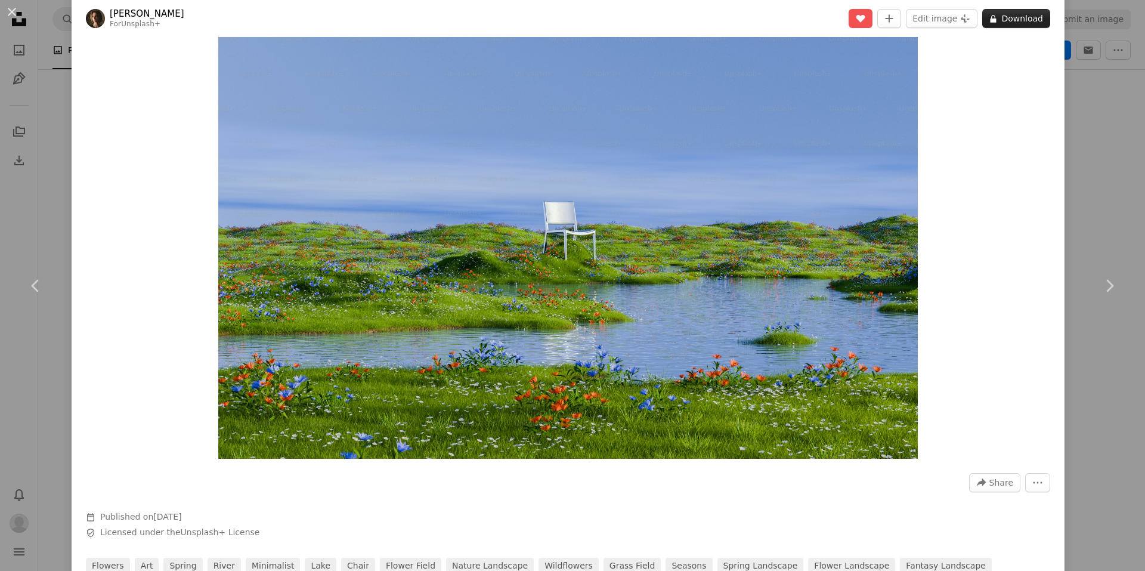
scroll to position [60, 0]
click at [1000, 20] on button "A lock Download" at bounding box center [1017, 18] width 68 height 19
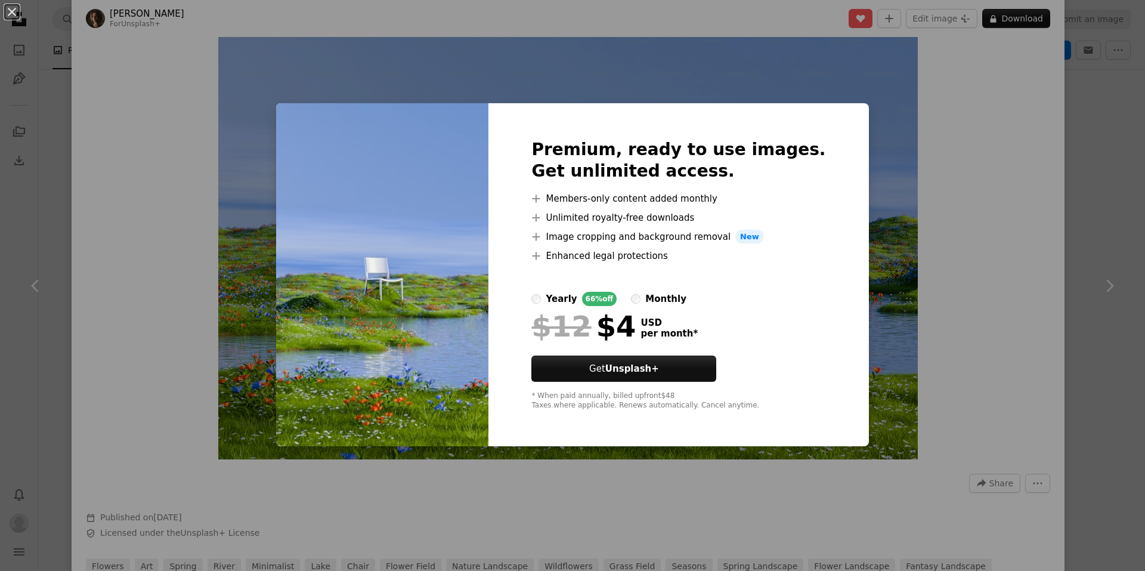
click at [660, 292] on div "monthly" at bounding box center [666, 299] width 41 height 14
click at [926, 266] on div "An X shape Premium, ready to use images. Get unlimited access. A plus sign Memb…" at bounding box center [572, 285] width 1145 height 571
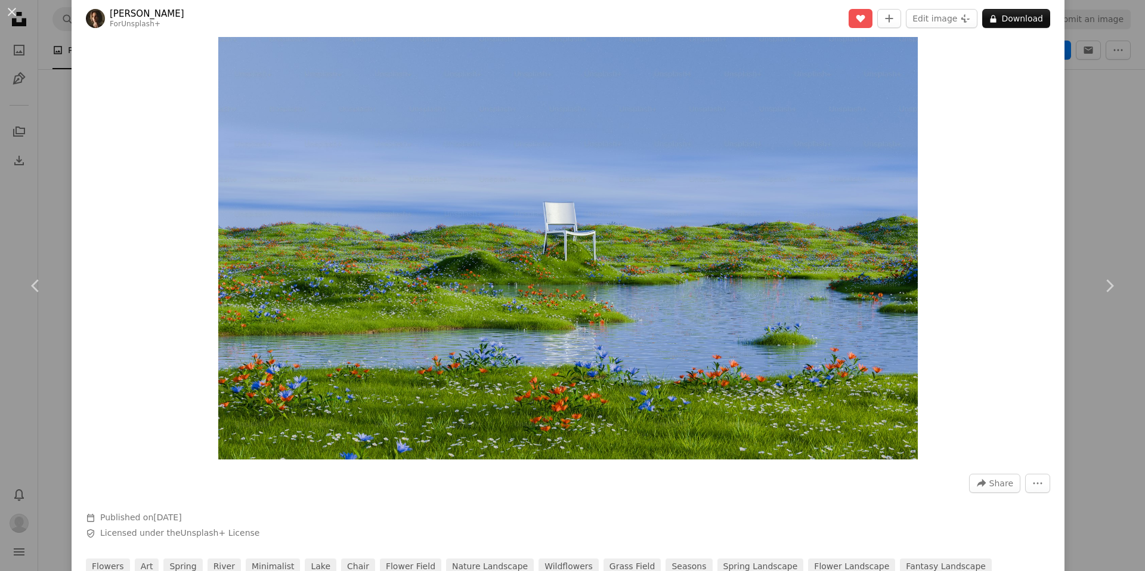
click at [1095, 36] on div "An X shape Chevron left Chevron right [PERSON_NAME] For Unsplash+ A heart A plu…" at bounding box center [572, 285] width 1145 height 571
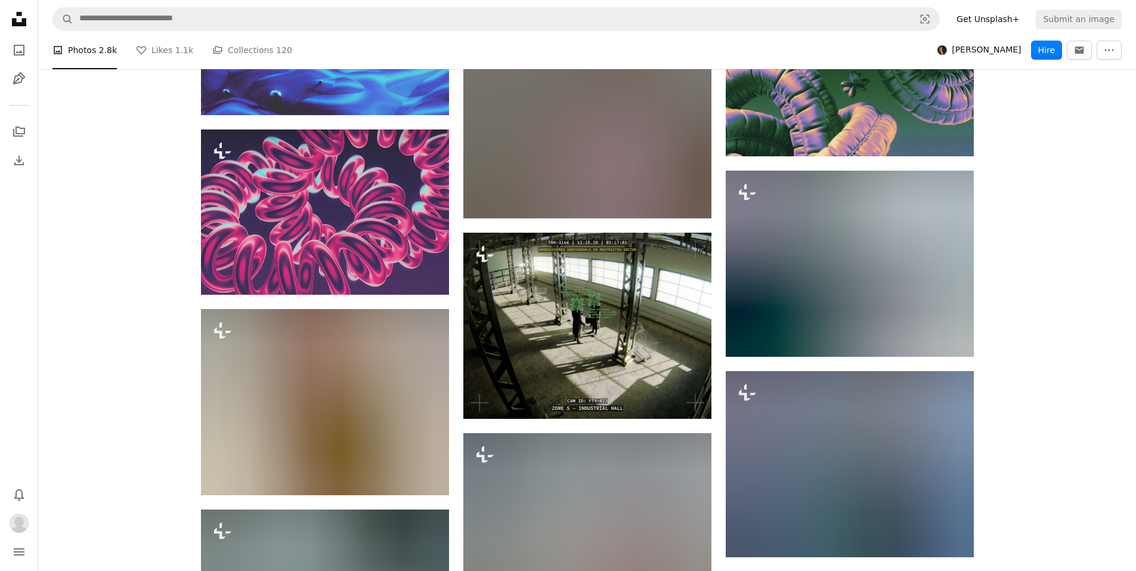
scroll to position [8081, 0]
